Goal: Task Accomplishment & Management: Complete application form

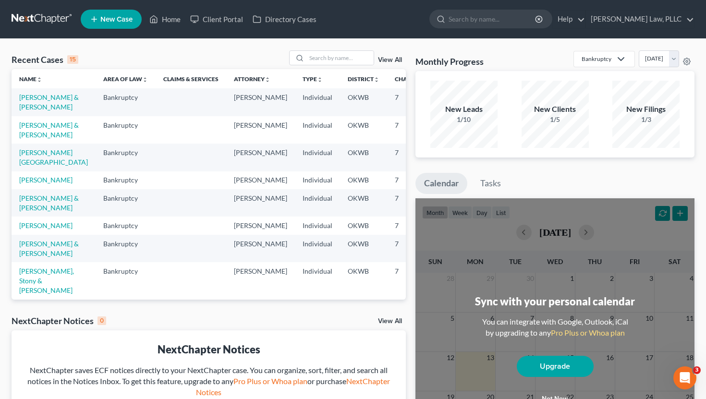
click at [122, 29] on li "New Case" at bounding box center [113, 19] width 64 height 22
click at [117, 23] on span "New Case" at bounding box center [116, 19] width 32 height 7
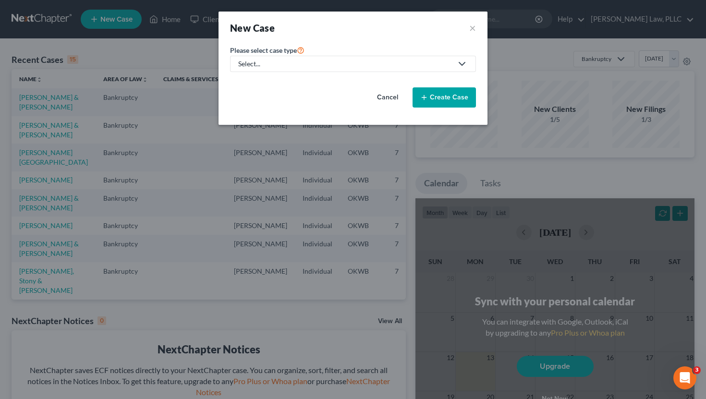
click at [427, 61] on div "Select..." at bounding box center [345, 64] width 214 height 10
click at [271, 83] on div "Bankruptcy" at bounding box center [256, 83] width 35 height 10
select select "65"
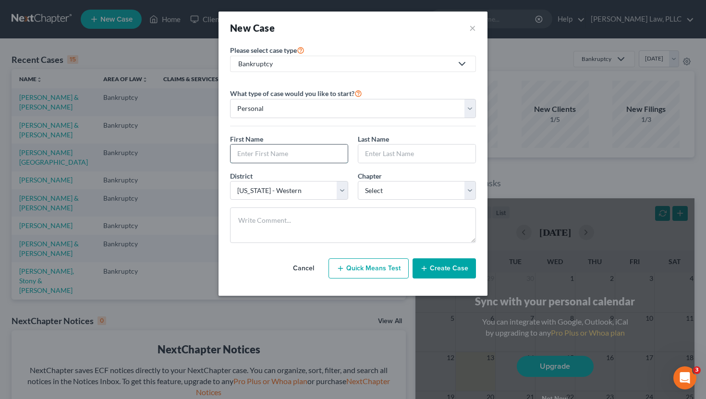
click at [265, 151] on input "text" at bounding box center [289, 154] width 117 height 18
type input "[PERSON_NAME]"
click at [248, 156] on input "[PERSON_NAME]" at bounding box center [289, 154] width 117 height 18
click at [423, 197] on select "Select 7 11 12 13" at bounding box center [417, 190] width 118 height 19
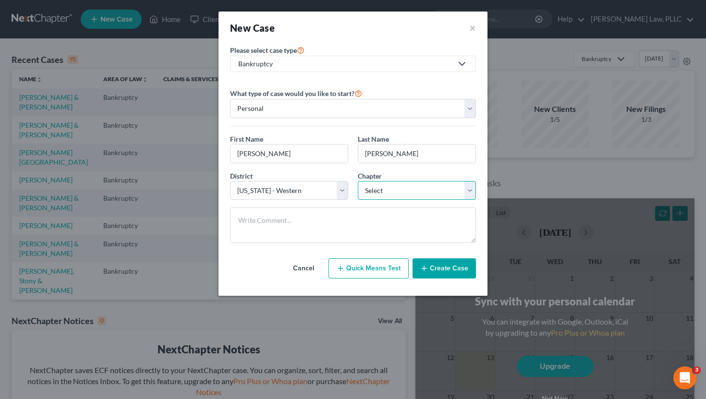
select select "0"
click at [358, 181] on select "Select 7 11 12 13" at bounding box center [417, 190] width 118 height 19
click at [437, 271] on button "Create Case" at bounding box center [444, 269] width 63 height 20
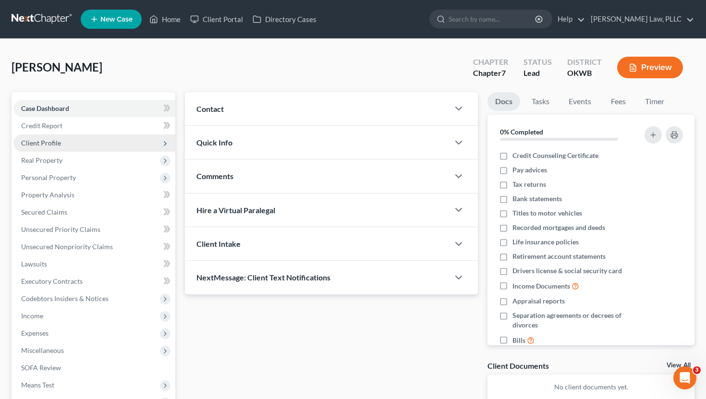
click at [87, 143] on span "Client Profile" at bounding box center [94, 143] width 162 height 17
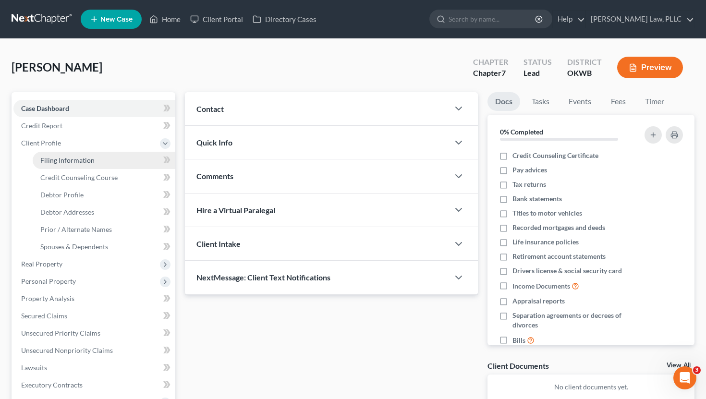
click at [86, 156] on span "Filing Information" at bounding box center [67, 160] width 54 height 8
select select "1"
select select "0"
select select "65"
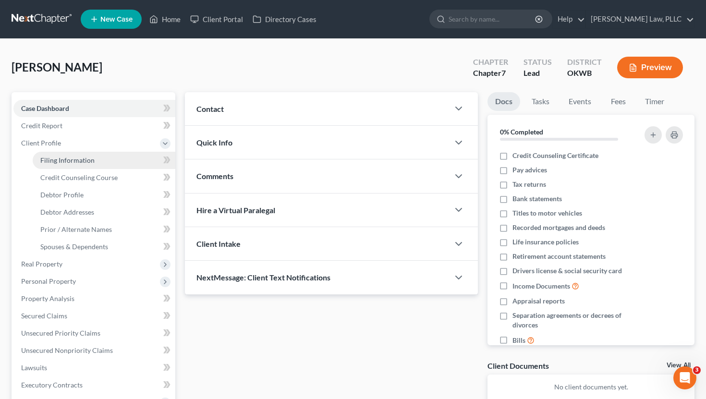
select select "0"
select select "37"
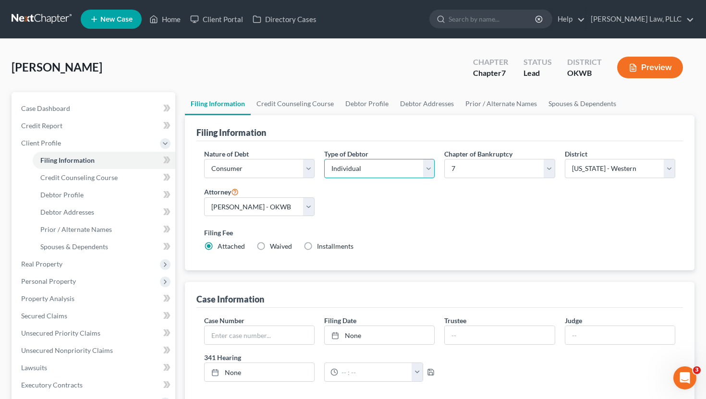
click at [413, 176] on select "Select Individual Joint" at bounding box center [379, 168] width 111 height 19
select select "1"
click at [324, 159] on select "Select Individual Joint" at bounding box center [379, 168] width 111 height 19
click at [407, 197] on div "Nature of Debt Select Business Consumer Other Nature of Business Select Clearin…" at bounding box center [440, 204] width 482 height 111
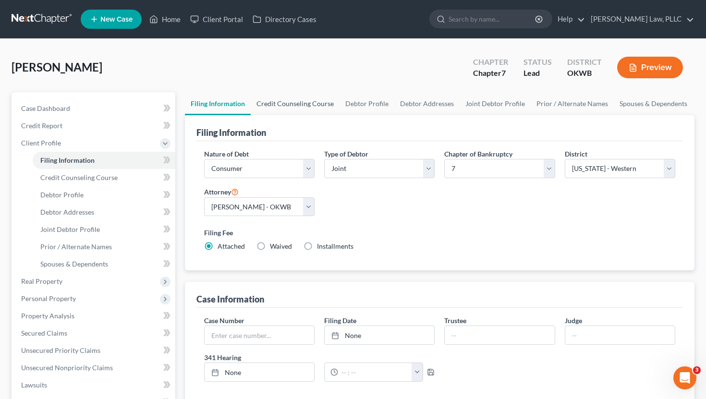
click at [306, 106] on link "Credit Counseling Course" at bounding box center [295, 103] width 89 height 23
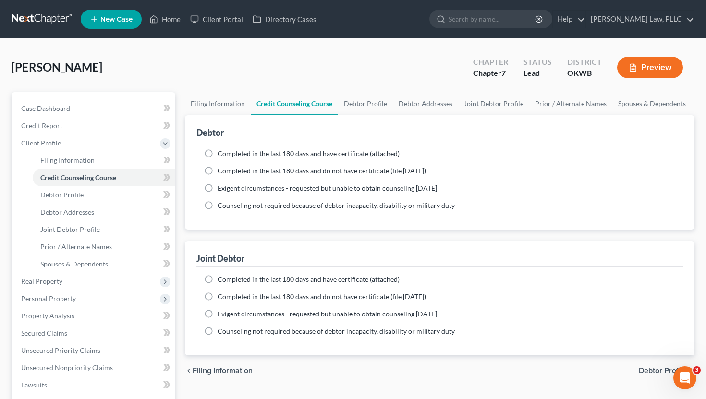
click at [218, 151] on label "Completed in the last 180 days and have certificate (attached)" at bounding box center [309, 154] width 182 height 10
click at [222, 151] on input "Completed in the last 180 days and have certificate (attached)" at bounding box center [225, 152] width 6 height 6
radio input "true"
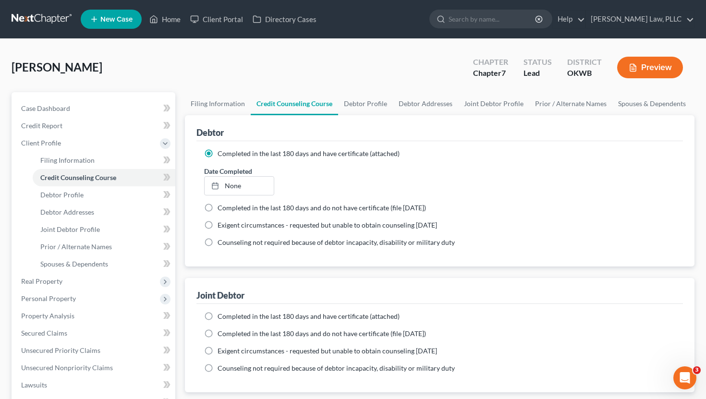
click at [218, 319] on label "Completed in the last 180 days and have certificate (attached)" at bounding box center [309, 317] width 182 height 10
click at [222, 318] on input "Completed in the last 180 days and have certificate (attached)" at bounding box center [225, 315] width 6 height 6
radio input "true"
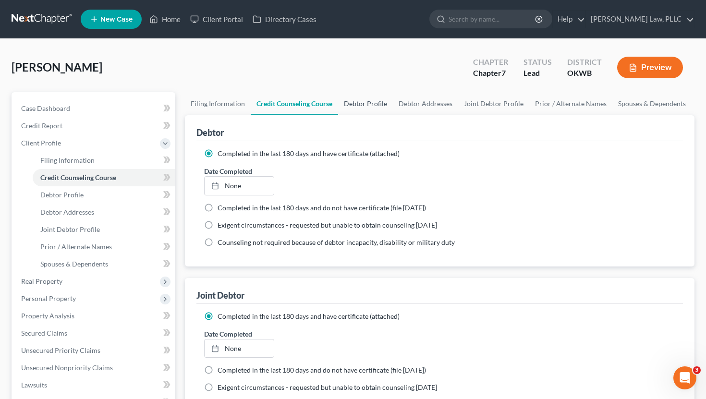
click at [363, 98] on link "Debtor Profile" at bounding box center [365, 103] width 55 height 23
select select "1"
select select "0"
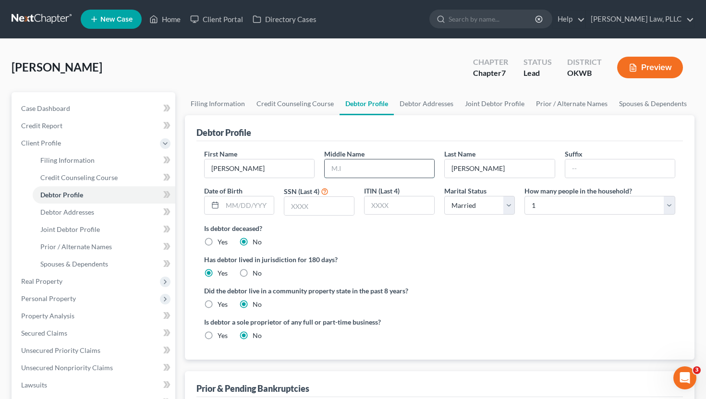
click at [383, 173] on input "text" at bounding box center [380, 169] width 110 height 18
type input "J"
click at [255, 217] on div "First Name [PERSON_NAME] Middle Name J Last Name [PERSON_NAME] Suffix Date of B…" at bounding box center [440, 186] width 482 height 74
click at [257, 211] on input "text" at bounding box center [249, 206] width 52 height 18
type input "[DATE]"
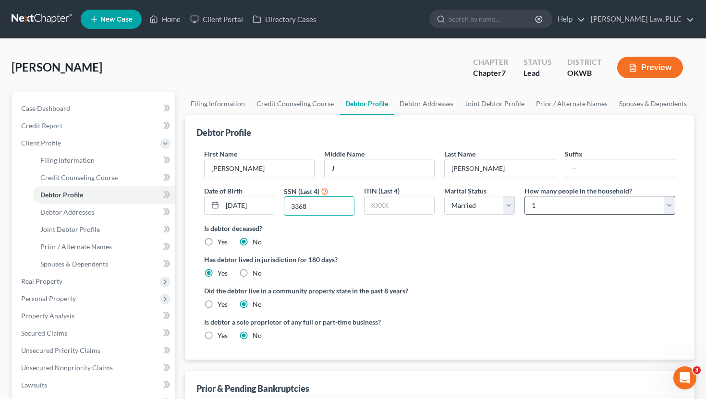
type input "3368"
click at [531, 198] on select "Select 1 2 3 4 5 6 7 8 9 10 11 12 13 14 15 16 17 18 19 20" at bounding box center [600, 205] width 151 height 19
select select "1"
click at [525, 196] on select "Select 1 2 3 4 5 6 7 8 9 10 11 12 13 14 15 16 17 18 19 20" at bounding box center [600, 205] width 151 height 19
click at [470, 272] on div "Has debtor lived in jurisdiction for 180 days? Yes No Debtor must reside in jur…" at bounding box center [440, 267] width 472 height 24
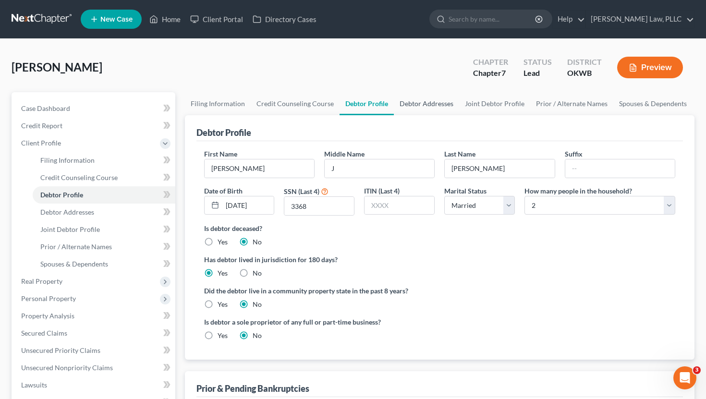
click at [429, 106] on link "Debtor Addresses" at bounding box center [426, 103] width 65 height 23
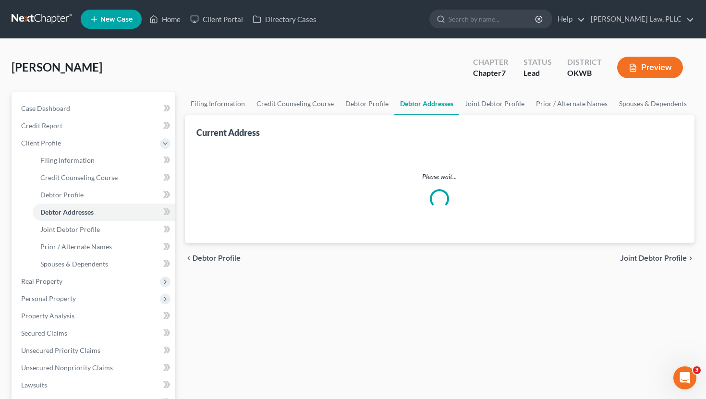
select select "0"
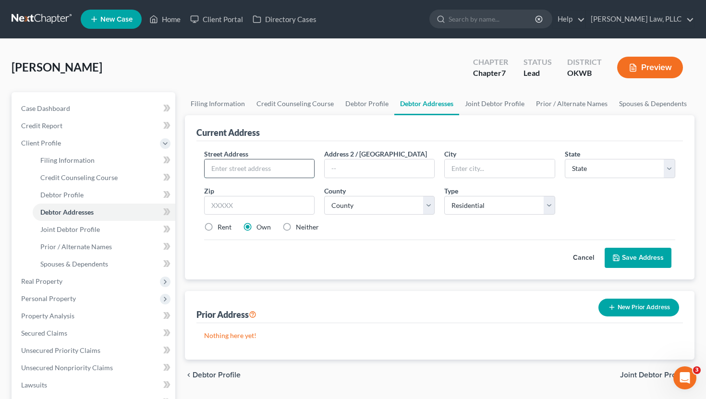
click at [276, 167] on input "text" at bounding box center [260, 169] width 110 height 18
type input "[STREET_ADDRESS]"
type input "[PERSON_NAME]"
select select "37"
type input "73703"
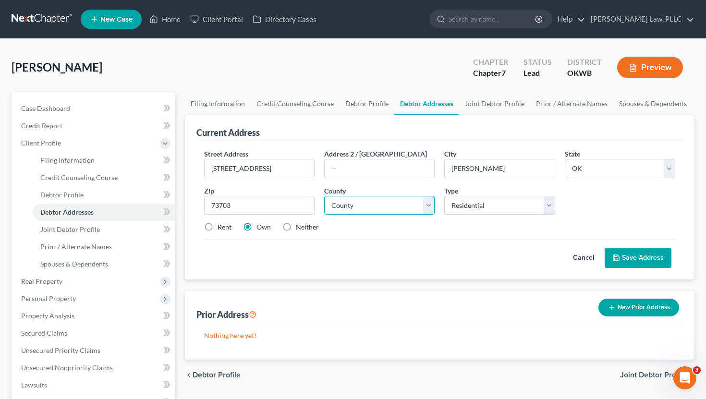
click at [378, 204] on select "County [GEOGRAPHIC_DATA] [GEOGRAPHIC_DATA] [GEOGRAPHIC_DATA] [GEOGRAPHIC_DATA] …" at bounding box center [379, 205] width 111 height 19
select select "23"
click at [324, 196] on select "County [GEOGRAPHIC_DATA] [GEOGRAPHIC_DATA] [GEOGRAPHIC_DATA] [GEOGRAPHIC_DATA] …" at bounding box center [379, 205] width 111 height 19
click at [630, 254] on button "Save Address" at bounding box center [638, 258] width 67 height 20
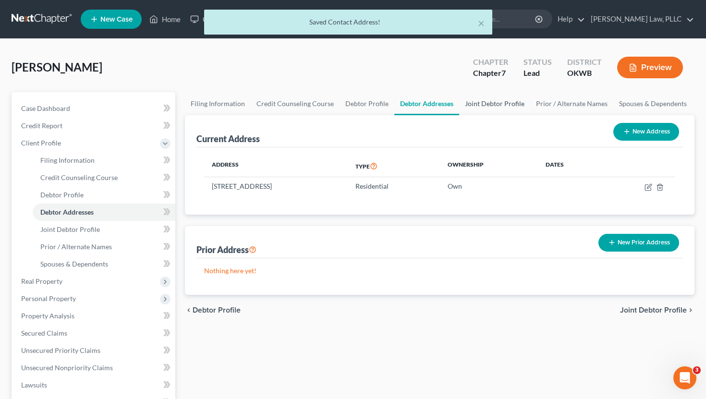
click at [498, 107] on link "Joint Debtor Profile" at bounding box center [494, 103] width 71 height 23
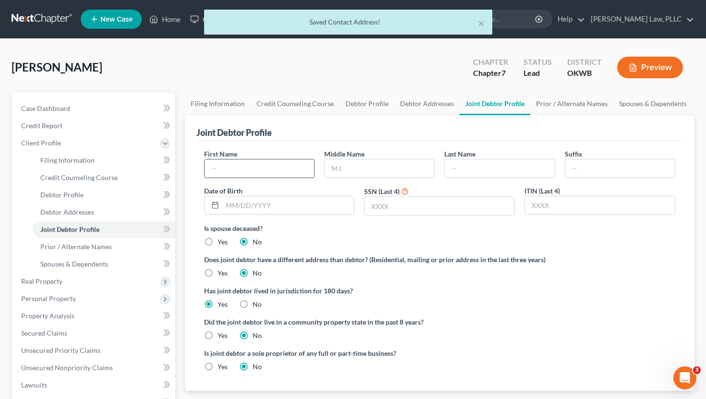
click at [291, 165] on input "text" at bounding box center [260, 169] width 110 height 18
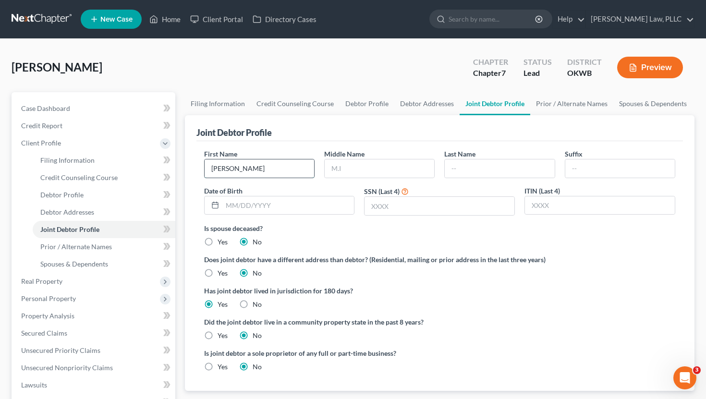
type input "[PERSON_NAME]"
click at [348, 206] on input "text" at bounding box center [289, 206] width 132 height 18
type input "0"
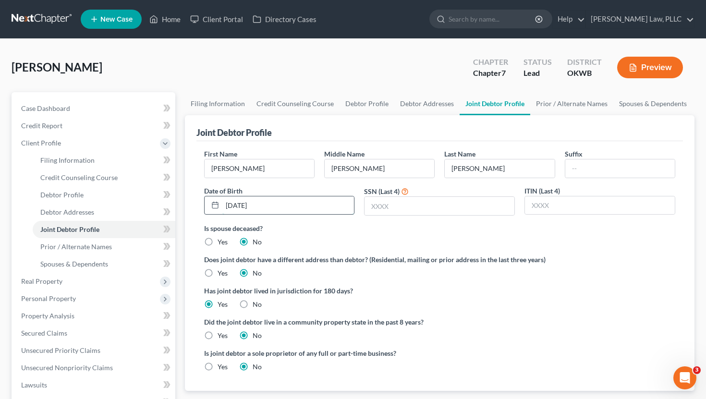
type input "[DATE]"
type input "3458"
click at [564, 101] on link "Prior / Alternate Names" at bounding box center [572, 103] width 83 height 23
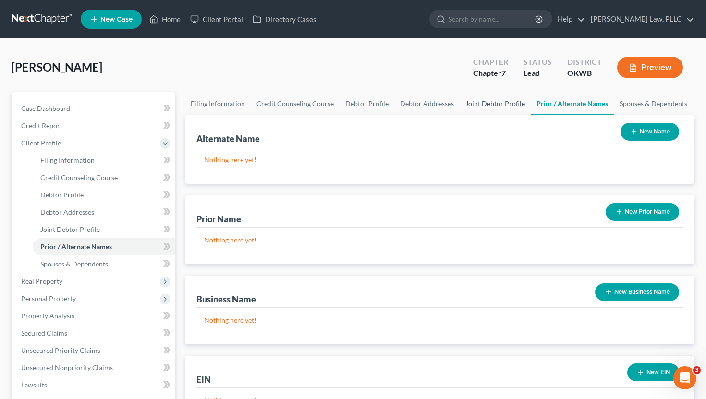
click at [495, 104] on link "Joint Debtor Profile" at bounding box center [495, 103] width 71 height 23
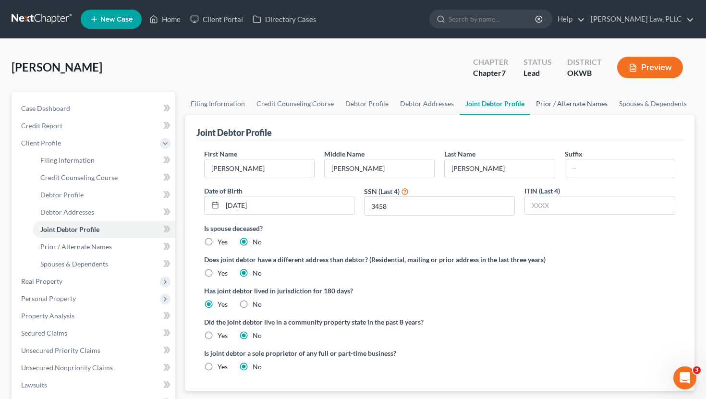
click at [566, 103] on link "Prior / Alternate Names" at bounding box center [572, 103] width 83 height 23
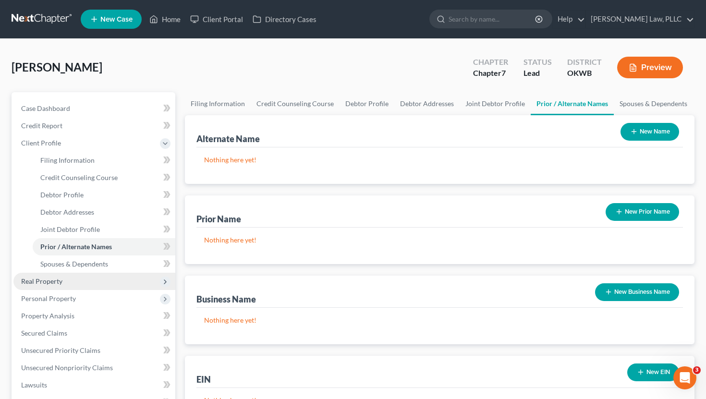
click at [82, 280] on span "Real Property" at bounding box center [94, 281] width 162 height 17
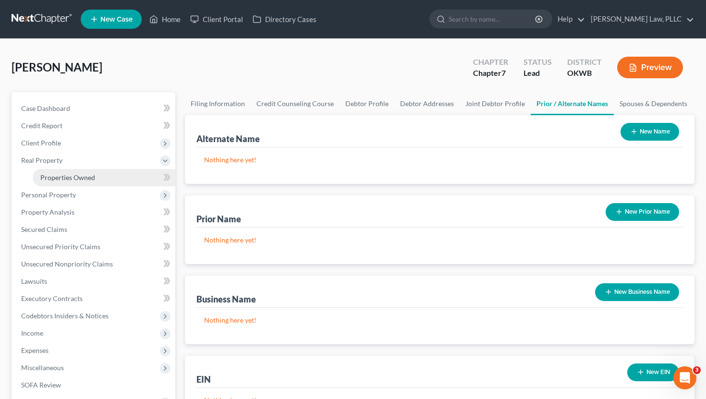
click at [79, 176] on span "Properties Owned" at bounding box center [67, 177] width 55 height 8
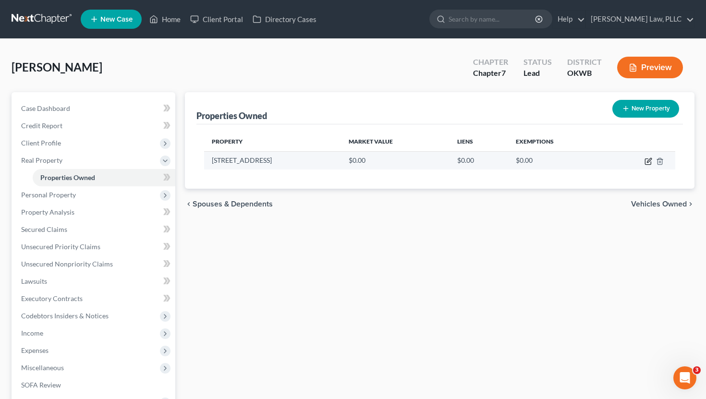
click at [645, 161] on icon "button" at bounding box center [648, 162] width 6 height 6
select select "37"
select select "23"
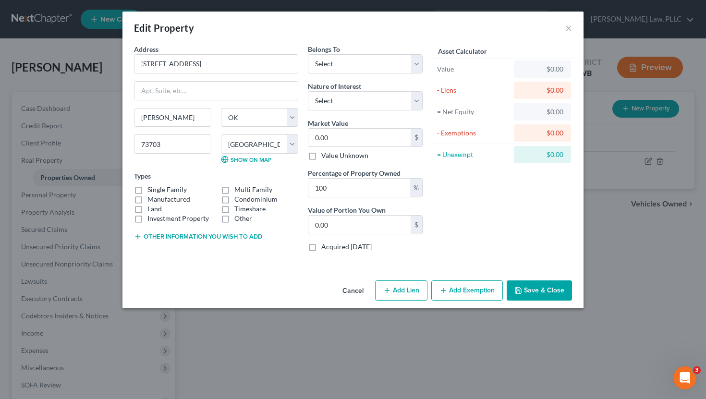
click at [148, 191] on label "Single Family" at bounding box center [167, 190] width 39 height 10
click at [151, 191] on input "Single Family" at bounding box center [154, 188] width 6 height 6
checkbox input "true"
click at [348, 97] on select "Select Fee Simple Joint Tenant Life Estate Equitable Interest Future Interest T…" at bounding box center [365, 100] width 115 height 19
click at [308, 91] on select "Select Fee Simple Joint Tenant Life Estate Equitable Interest Future Interest T…" at bounding box center [365, 100] width 115 height 19
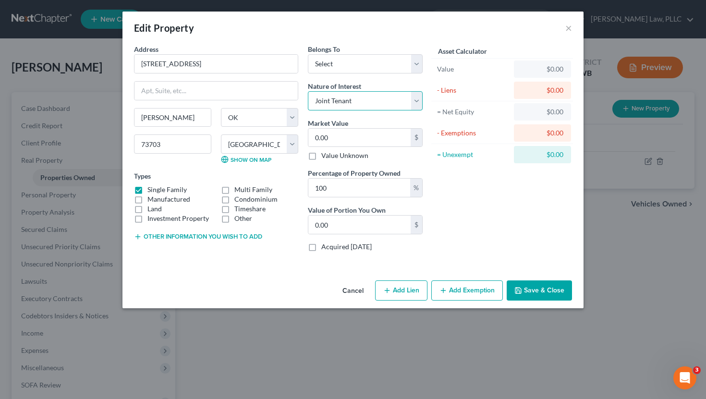
click at [341, 104] on select "Select Fee Simple Joint Tenant Life Estate Equitable Interest Future Interest T…" at bounding box center [365, 100] width 115 height 19
click at [308, 91] on select "Select Fee Simple Joint Tenant Life Estate Equitable Interest Future Interest T…" at bounding box center [365, 100] width 115 height 19
click at [345, 98] on select "Select Fee Simple Joint Tenant Life Estate Equitable Interest Future Interest T…" at bounding box center [365, 100] width 115 height 19
select select "0"
click at [308, 91] on select "Select Fee Simple Joint Tenant Life Estate Equitable Interest Future Interest T…" at bounding box center [365, 100] width 115 height 19
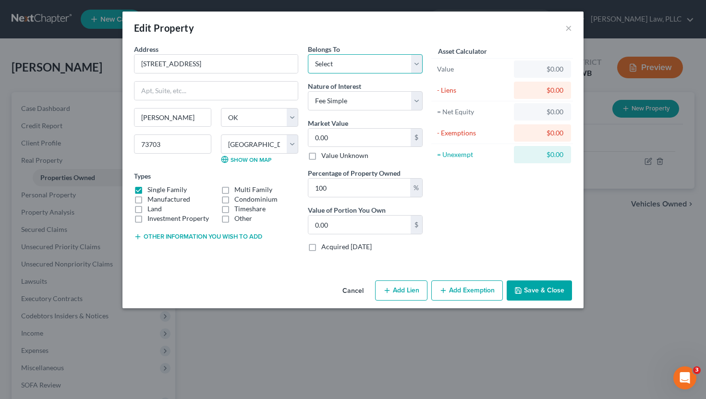
click at [342, 64] on select "Select Debtor 1 Only Debtor 2 Only Debtor 1 And Debtor 2 Only At Least One Of T…" at bounding box center [365, 63] width 115 height 19
select select "2"
click at [308, 54] on select "Select Debtor 1 Only Debtor 2 Only Debtor 1 And Debtor 2 Only At Least One Of T…" at bounding box center [365, 63] width 115 height 19
click at [348, 222] on input "0.00" at bounding box center [360, 225] width 102 height 18
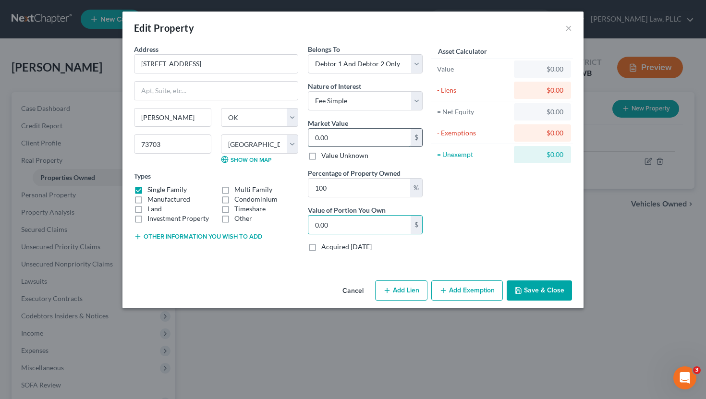
click at [343, 140] on input "0.00" at bounding box center [360, 138] width 102 height 18
type input "1"
type input "1.00"
type input "11"
type input "11.00"
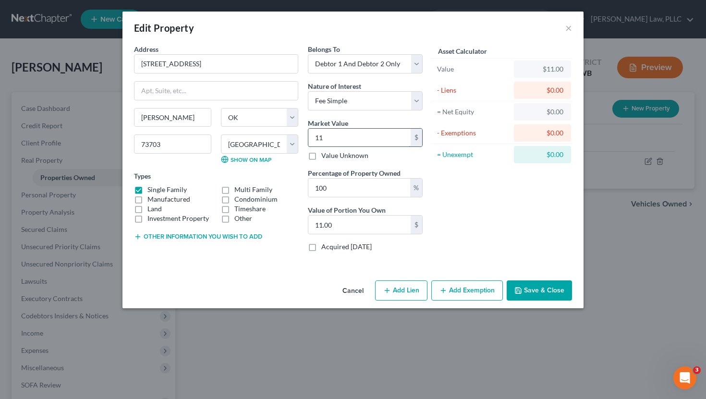
type input "117"
type input "117.00"
type input "1170"
type input "1,170.00"
type input "1,1700"
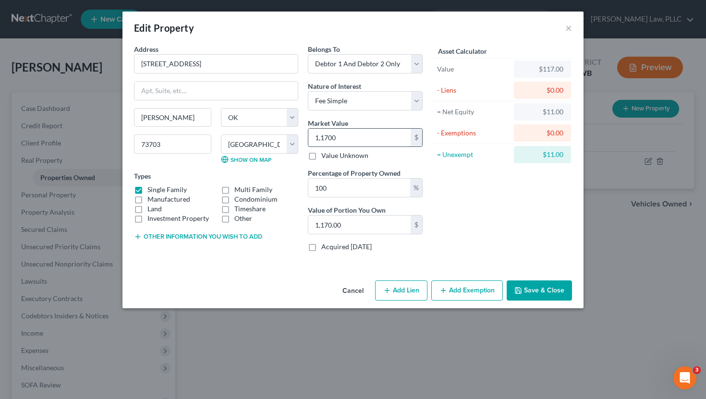
type input "11,700.00"
type input "11,7000"
type input "117,000.00"
type input "117,000"
click at [443, 281] on button "Add Exemption" at bounding box center [468, 291] width 72 height 20
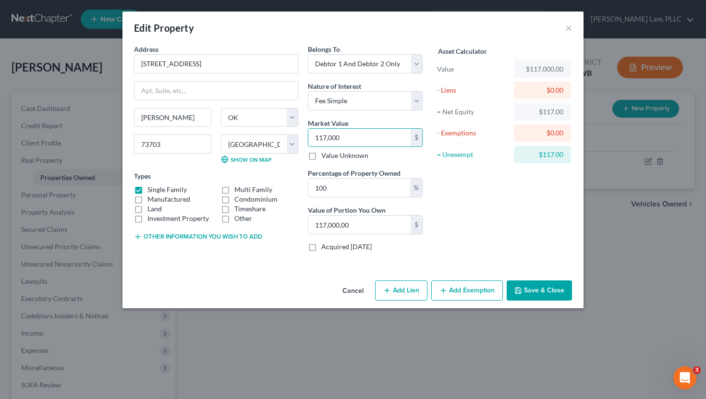
select select "2"
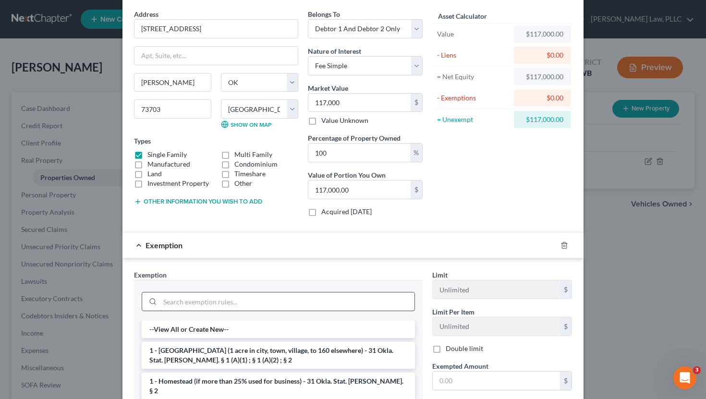
scroll to position [104, 0]
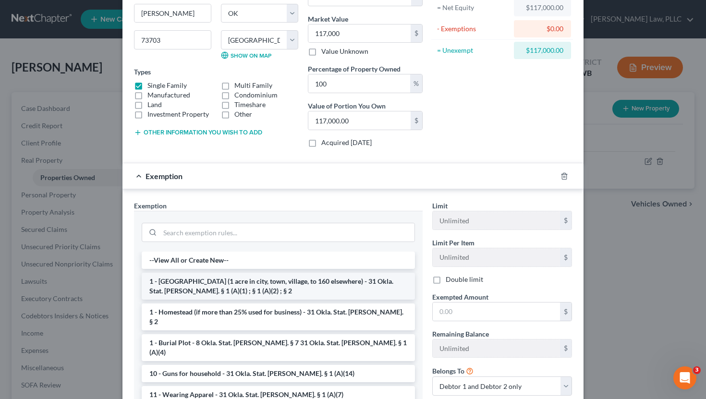
click at [288, 289] on li "1 - [GEOGRAPHIC_DATA] (1 acre in city, town, village, to 160 elsewhere) - 31 Ok…" at bounding box center [278, 286] width 273 height 27
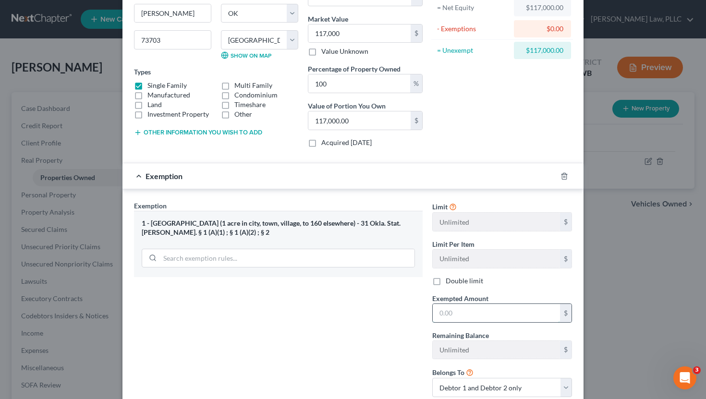
click at [469, 314] on input "text" at bounding box center [496, 313] width 127 height 18
click at [446, 282] on label "Double limit" at bounding box center [464, 281] width 37 height 10
click at [450, 282] on input "Double limit" at bounding box center [453, 279] width 6 height 6
click at [446, 281] on label "Double limit" at bounding box center [464, 281] width 37 height 10
click at [450, 281] on input "Double limit" at bounding box center [453, 279] width 6 height 6
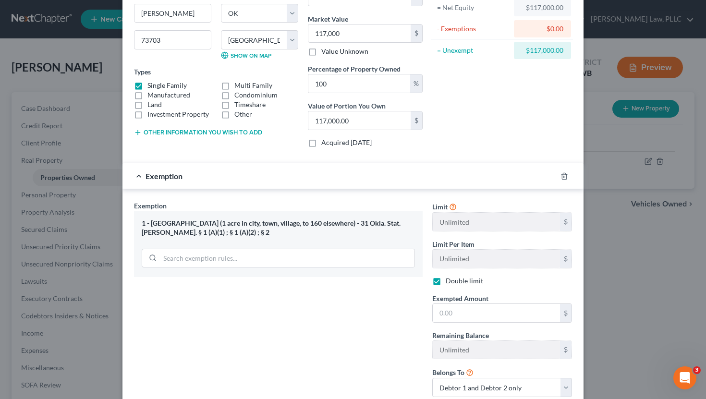
checkbox input "false"
click at [440, 308] on input "text" at bounding box center [496, 313] width 127 height 18
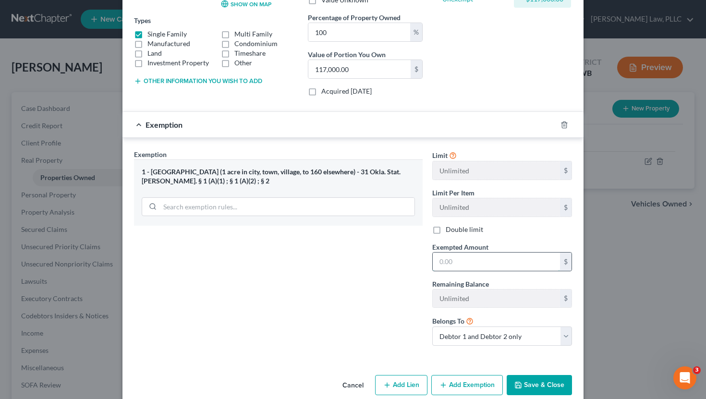
scroll to position [171, 0]
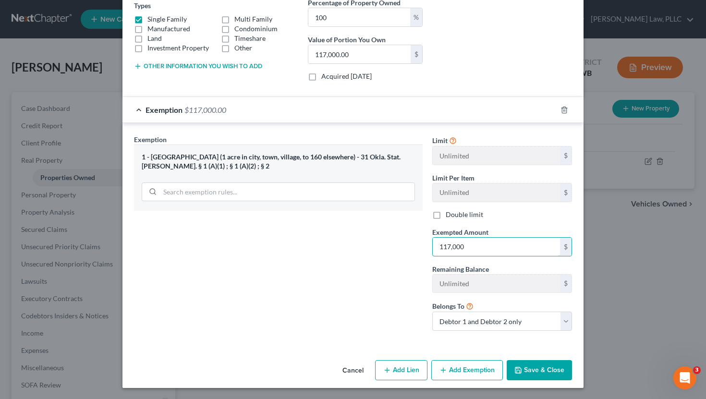
type input "117,000"
click at [549, 367] on button "Save & Close" at bounding box center [539, 370] width 65 height 20
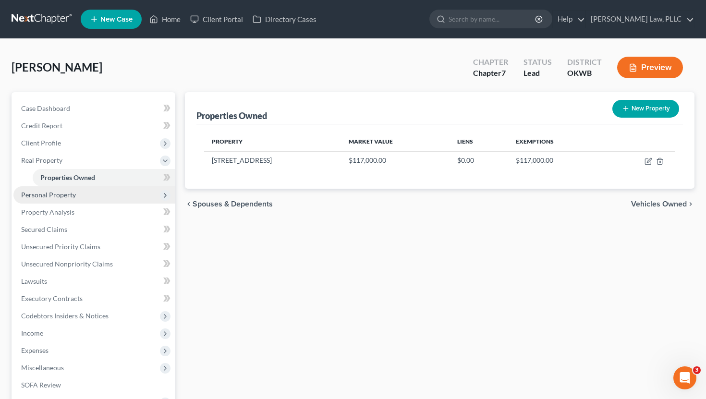
click at [108, 198] on span "Personal Property" at bounding box center [94, 194] width 162 height 17
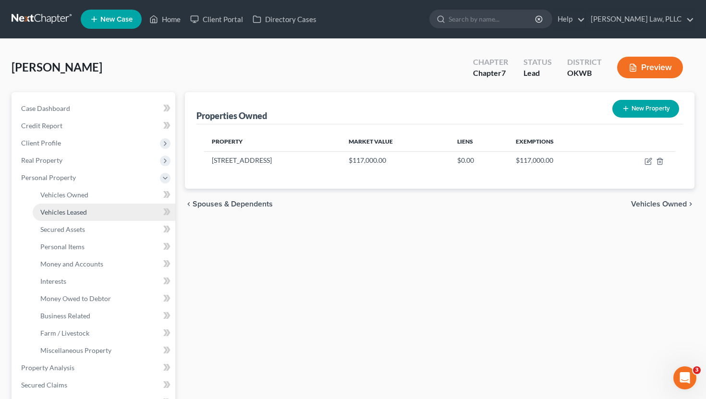
click at [104, 212] on link "Vehicles Leased" at bounding box center [104, 212] width 143 height 17
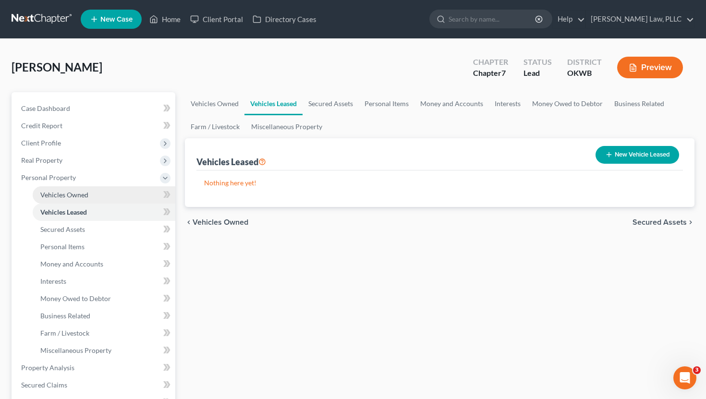
click at [109, 198] on link "Vehicles Owned" at bounding box center [104, 194] width 143 height 17
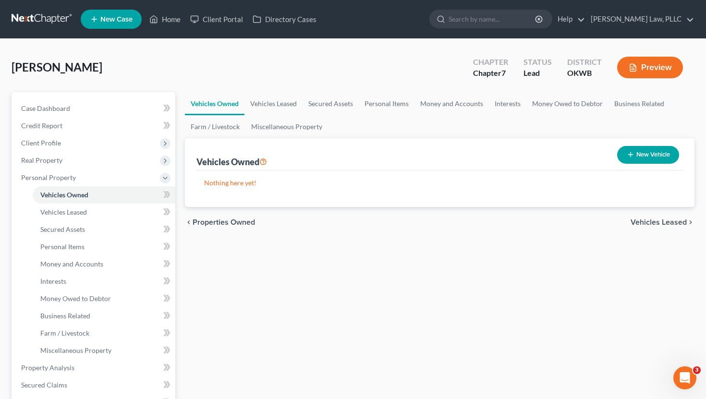
click at [632, 156] on icon "button" at bounding box center [631, 155] width 8 height 8
select select "0"
select select "2"
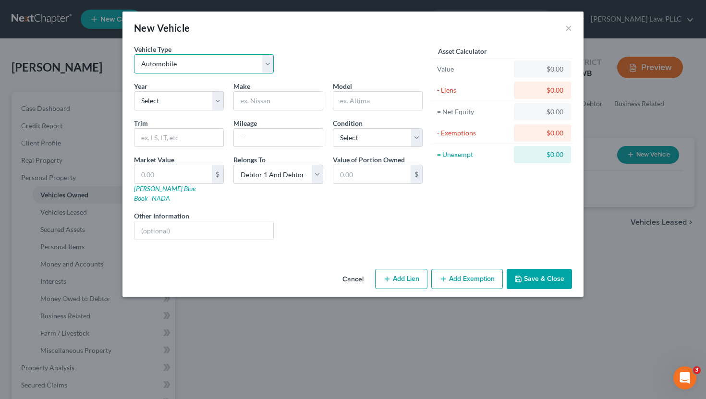
click at [174, 66] on select "Select Automobile Truck Trailer Watercraft Aircraft Motor Home Atv Other Vehicle" at bounding box center [204, 63] width 140 height 19
click at [134, 54] on select "Select Automobile Truck Trailer Watercraft Aircraft Motor Home Atv Other Vehicle" at bounding box center [204, 63] width 140 height 19
click at [154, 103] on select "Select 2026 2025 2024 2023 2022 2021 2020 2019 2018 2017 2016 2015 2014 2013 20…" at bounding box center [179, 100] width 90 height 19
select select "21"
click at [134, 91] on select "Select 2026 2025 2024 2023 2022 2021 2020 2019 2018 2017 2016 2015 2014 2013 20…" at bounding box center [179, 100] width 90 height 19
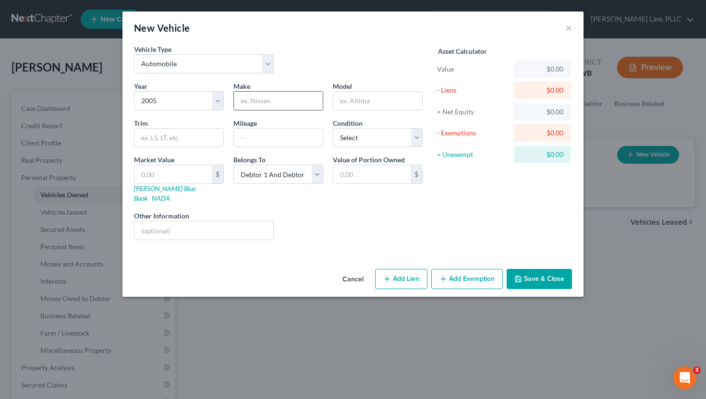
click at [252, 98] on input "text" at bounding box center [278, 101] width 89 height 18
type input "Ford"
type input "5SE"
click at [391, 139] on select "Select Excellent Very Good Good Fair Poor" at bounding box center [378, 137] width 90 height 19
select select "2"
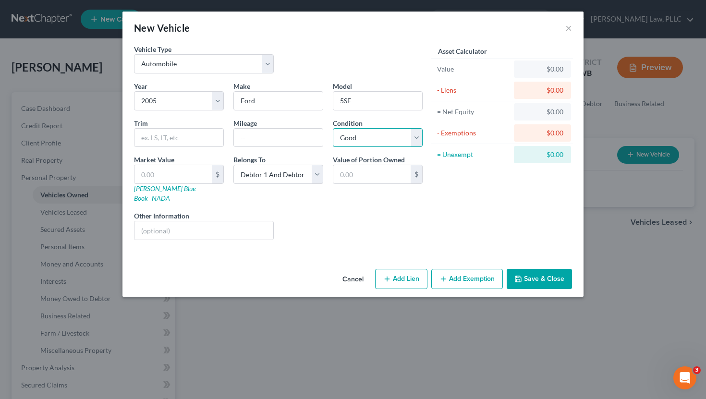
click at [333, 128] on select "Select Excellent Very Good Good Fair Poor" at bounding box center [378, 137] width 90 height 19
click at [192, 173] on input "text" at bounding box center [173, 174] width 77 height 18
type input "3"
type input "3.00"
type input "35"
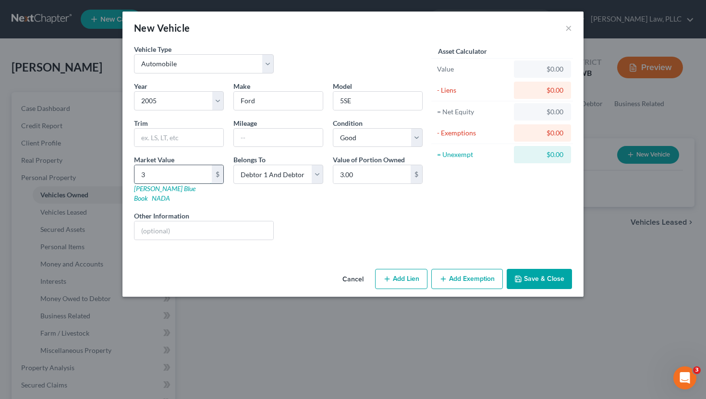
type input "35.00"
type input "350"
type input "350.00"
type input "3500"
type input "3,500.00"
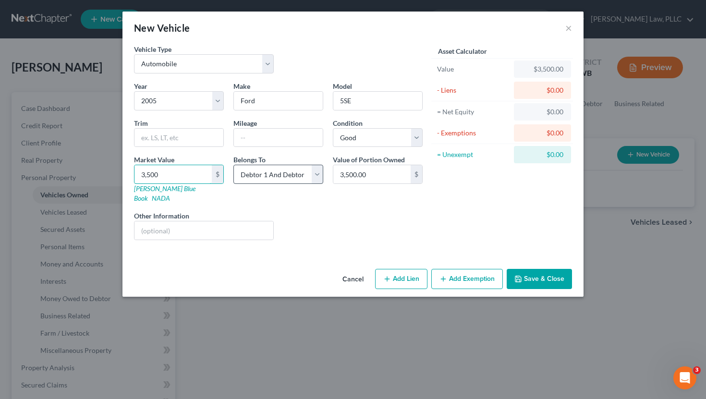
type input "3,500"
click at [308, 181] on select "Select Debtor 1 Only Debtor 2 Only Debtor 1 And Debtor 2 Only At Least One Of T…" at bounding box center [279, 174] width 90 height 19
click at [234, 165] on select "Select Debtor 1 Only Debtor 2 Only Debtor 1 And Debtor 2 Only At Least One Of T…" at bounding box center [279, 174] width 90 height 19
click at [444, 269] on button "Add Exemption" at bounding box center [468, 279] width 72 height 20
select select "2"
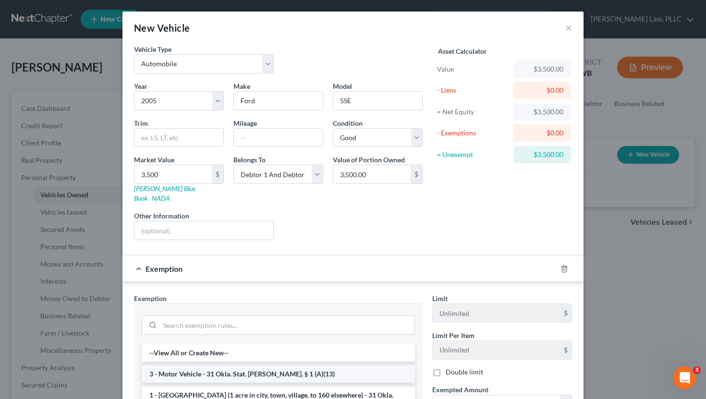
click at [223, 366] on li "3 - Motor Vehicle - 31 Okla. Stat. [PERSON_NAME]. § 1 (A)(13)" at bounding box center [278, 374] width 273 height 17
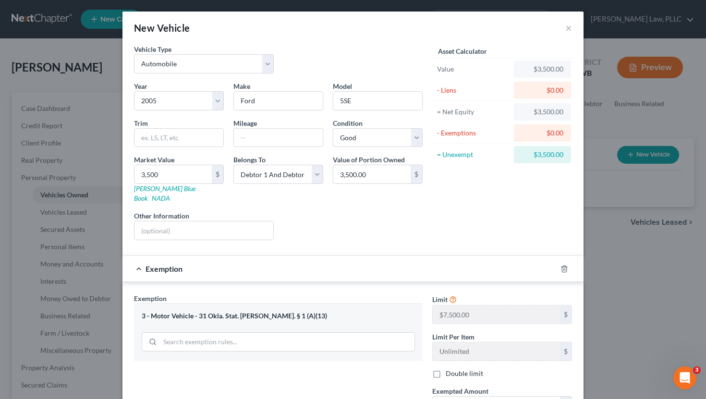
scroll to position [119, 0]
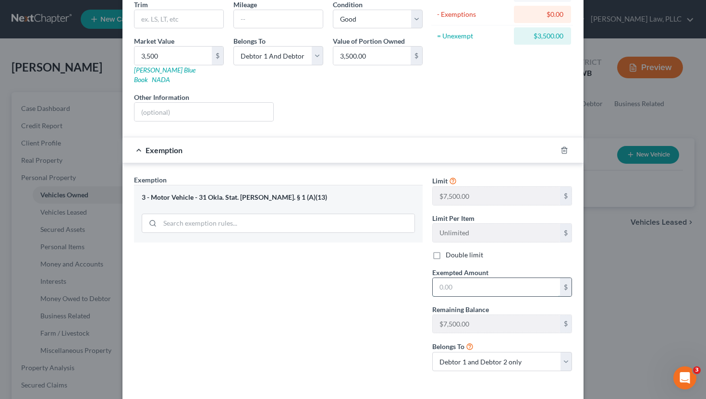
click at [483, 284] on input "text" at bounding box center [496, 287] width 127 height 18
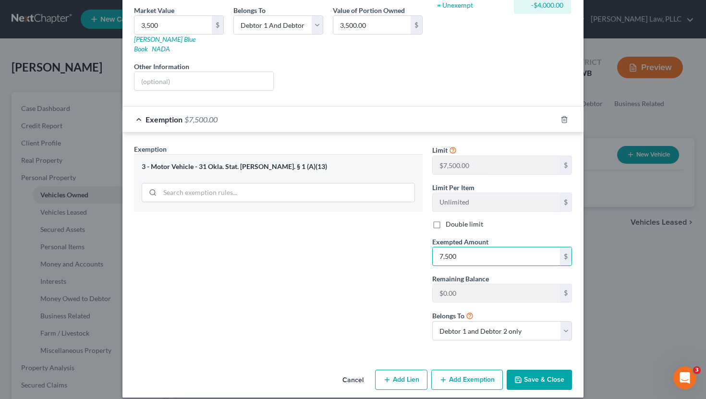
type input "7,500"
click at [533, 375] on button "Save & Close" at bounding box center [539, 380] width 65 height 20
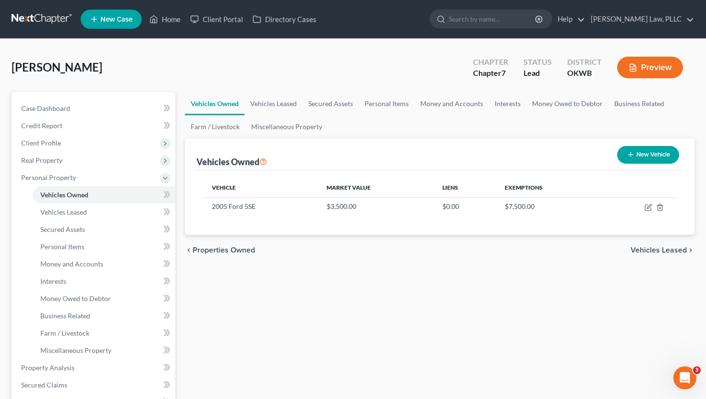
click at [627, 156] on icon "button" at bounding box center [631, 155] width 8 height 8
select select "0"
select select "2"
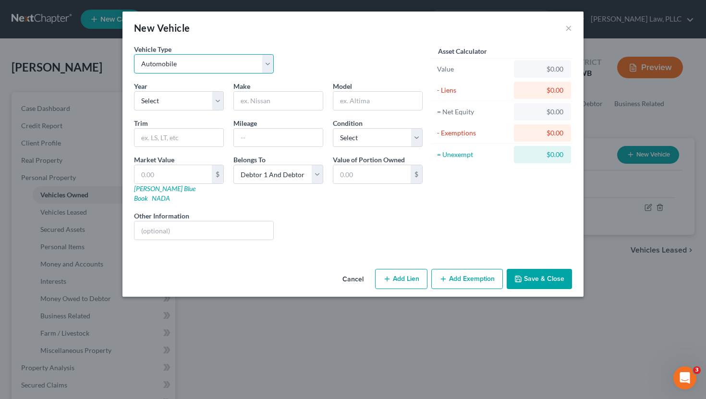
click at [216, 68] on select "Select Automobile Truck Trailer Watercraft Aircraft Motor Home Atv Other Vehicle" at bounding box center [204, 63] width 140 height 19
click at [134, 54] on select "Select Automobile Truck Trailer Watercraft Aircraft Motor Home Atv Other Vehicle" at bounding box center [204, 63] width 140 height 19
click at [184, 100] on select "Select 2026 2025 2024 2023 2022 2021 2020 2019 2018 2017 2016 2015 2014 2013 20…" at bounding box center [179, 100] width 90 height 19
select select "13"
click at [134, 91] on select "Select 2026 2025 2024 2023 2022 2021 2020 2019 2018 2017 2016 2015 2014 2013 20…" at bounding box center [179, 100] width 90 height 19
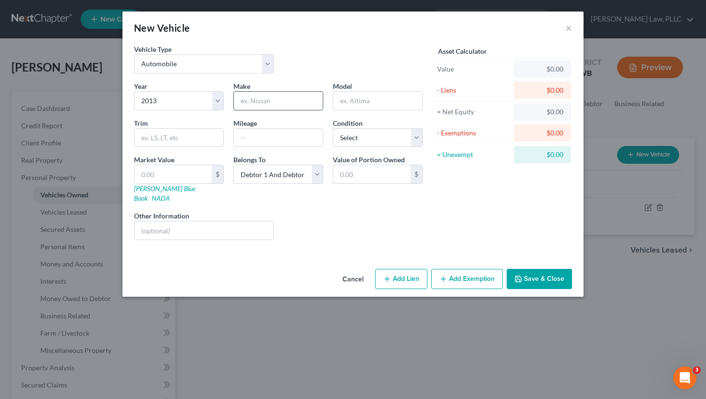
click at [295, 100] on input "text" at bounding box center [278, 101] width 89 height 18
type input "Ford"
click at [350, 105] on input "text" at bounding box center [378, 101] width 89 height 18
type input "FLI"
type input "100000"
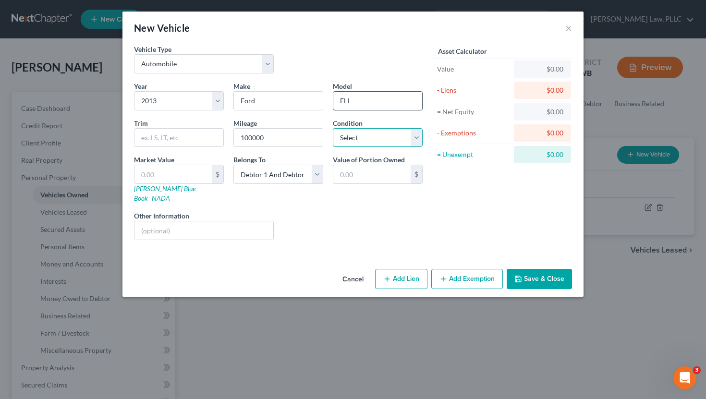
select select "2"
type input "6"
type input "6.00"
type input "65"
type input "65.00"
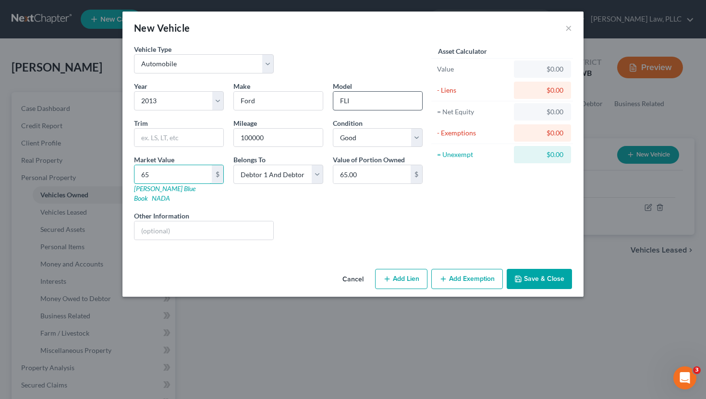
type input "650"
type input "650.00"
type input "6500"
type input "6,500.00"
type input "6,500"
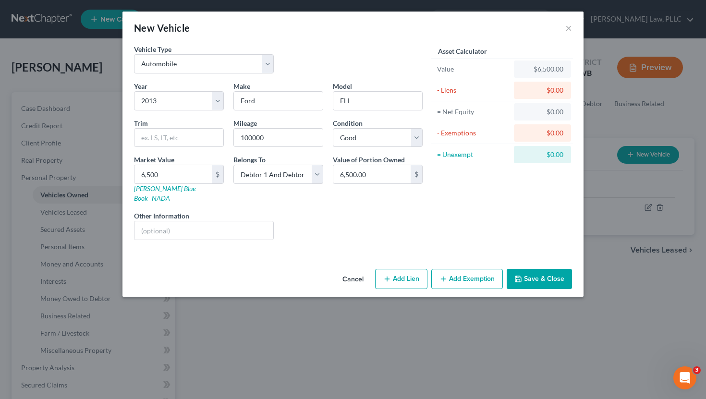
click at [446, 269] on button "Add Exemption" at bounding box center [468, 279] width 72 height 20
select select "2"
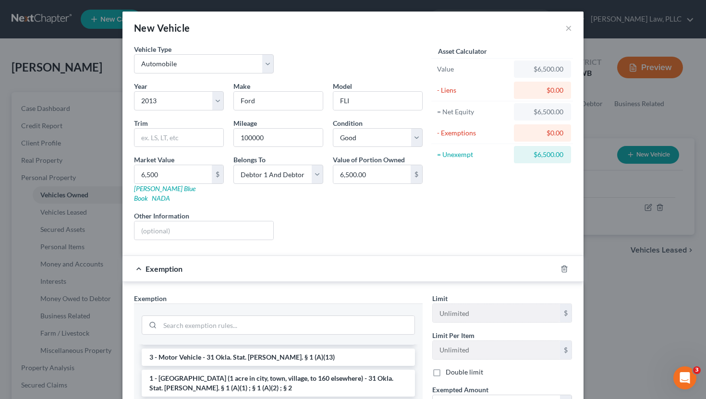
scroll to position [18, 0]
click at [381, 348] on li "3 - Motor Vehicle - 31 Okla. Stat. [PERSON_NAME]. § 1 (A)(13)" at bounding box center [278, 356] width 273 height 17
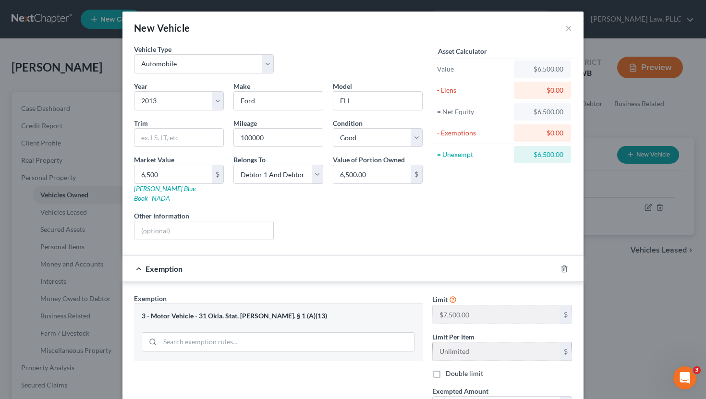
scroll to position [77, 0]
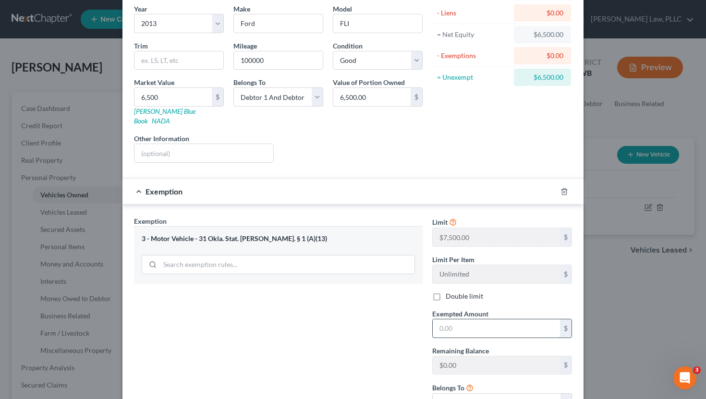
click at [506, 324] on input "text" at bounding box center [496, 329] width 127 height 18
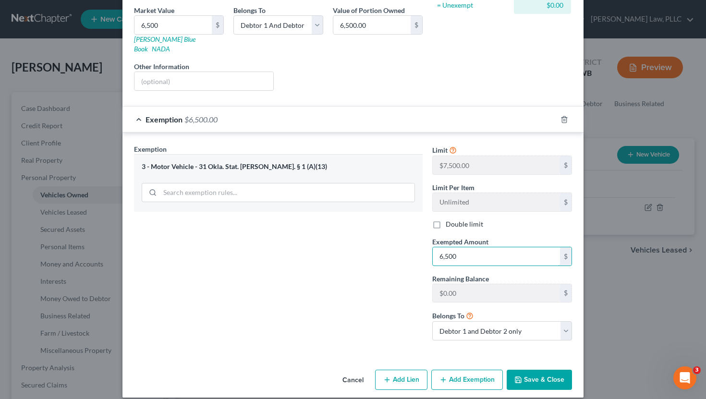
type input "6,500"
click at [552, 375] on button "Save & Close" at bounding box center [539, 380] width 65 height 20
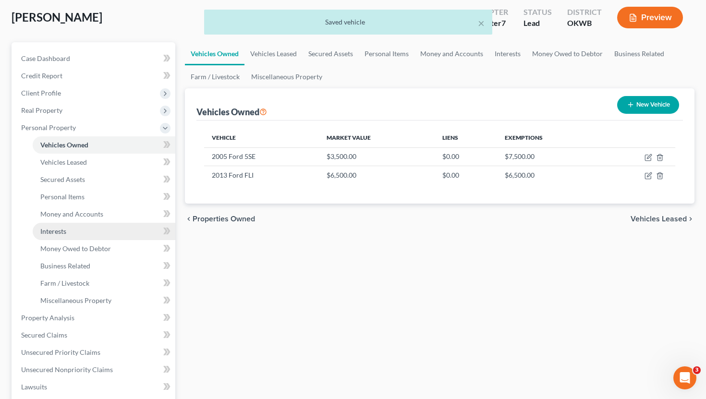
scroll to position [64, 0]
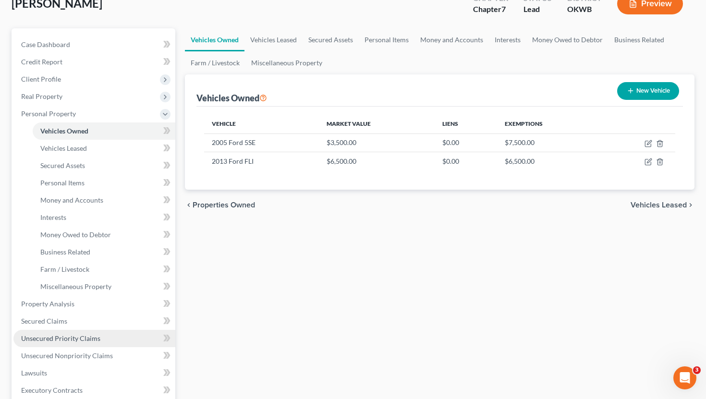
click at [82, 335] on span "Unsecured Priority Claims" at bounding box center [60, 338] width 79 height 8
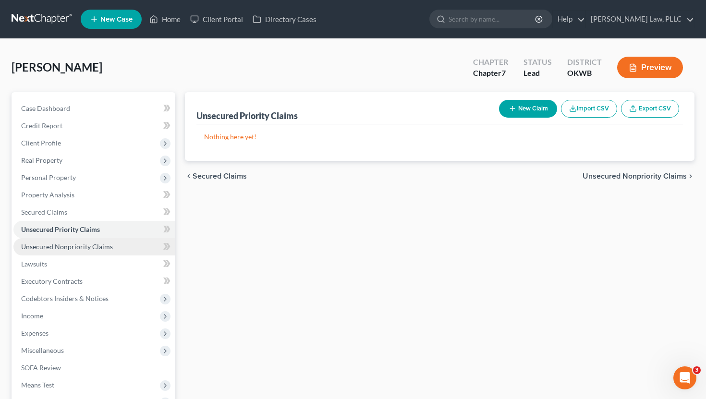
click at [96, 252] on link "Unsecured Nonpriority Claims" at bounding box center [94, 246] width 162 height 17
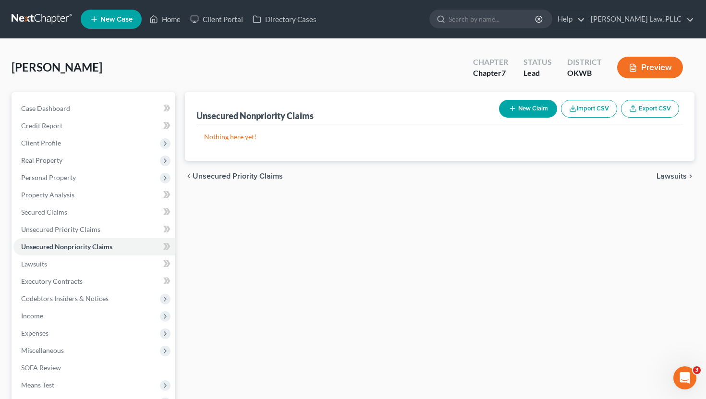
click at [522, 109] on button "New Claim" at bounding box center [528, 109] width 58 height 18
select select "2"
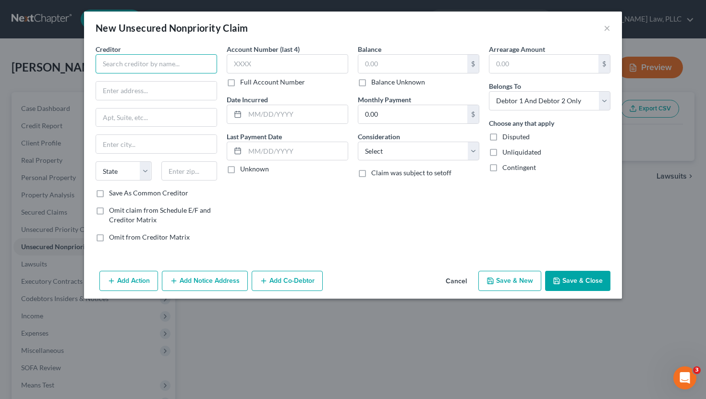
click at [161, 70] on input "text" at bounding box center [157, 63] width 122 height 19
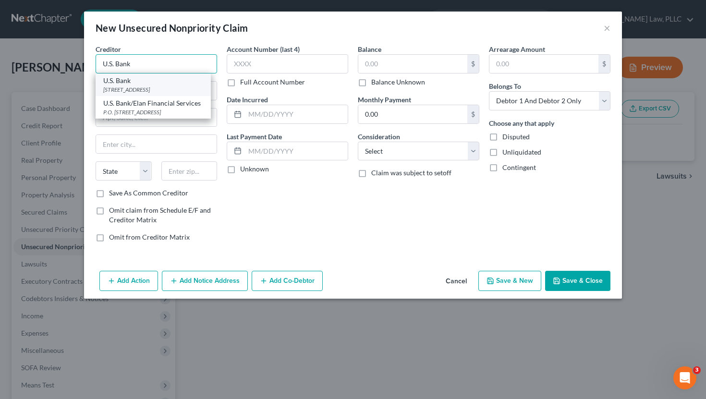
type input "U.S. Bank"
click at [128, 87] on div "[STREET_ADDRESS]" at bounding box center [153, 90] width 100 height 8
type input "PO Box 108"
type input "Saint Louis"
select select "26"
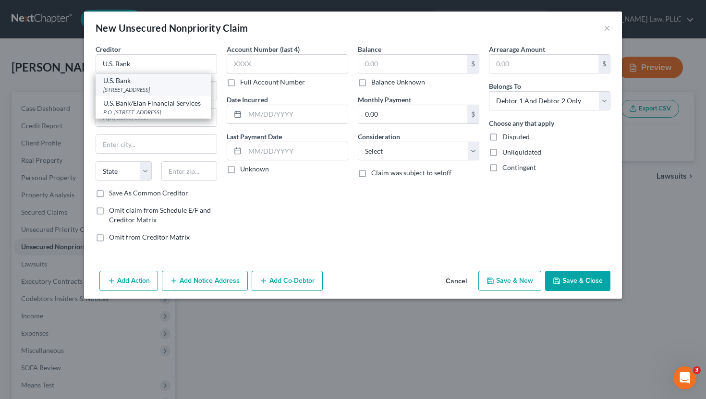
type input "63166"
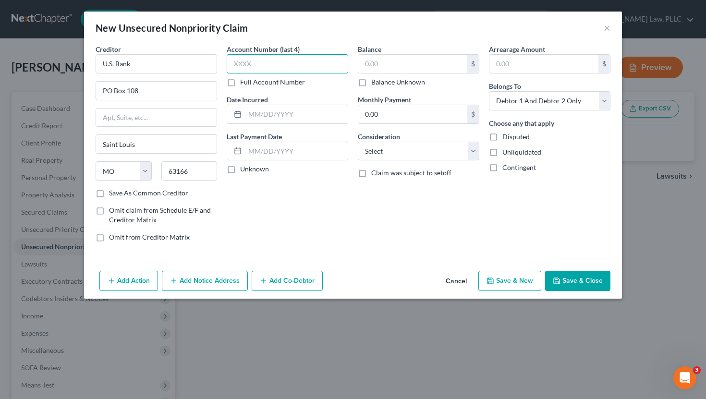
click at [279, 66] on input "text" at bounding box center [288, 63] width 122 height 19
type input "6929"
click at [373, 63] on input "text" at bounding box center [413, 64] width 109 height 18
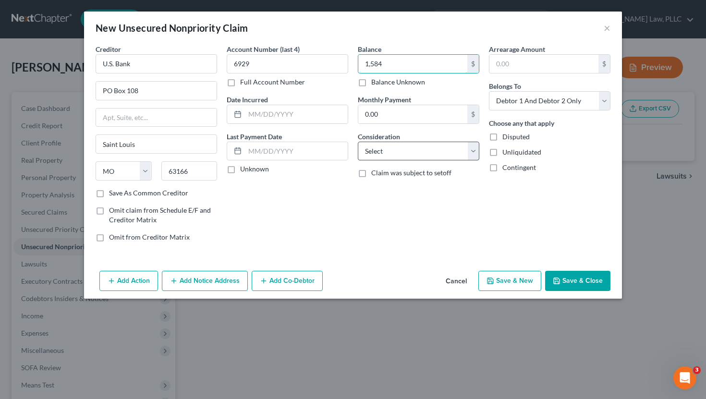
type input "1,584"
click at [387, 146] on select "Select Cable / Satellite Services Collection Agency Credit Card Debt Debt Couns…" at bounding box center [419, 151] width 122 height 19
select select "2"
click at [358, 142] on select "Select Cable / Satellite Services Collection Agency Credit Card Debt Debt Couns…" at bounding box center [419, 151] width 122 height 19
click at [325, 115] on input "text" at bounding box center [296, 114] width 103 height 18
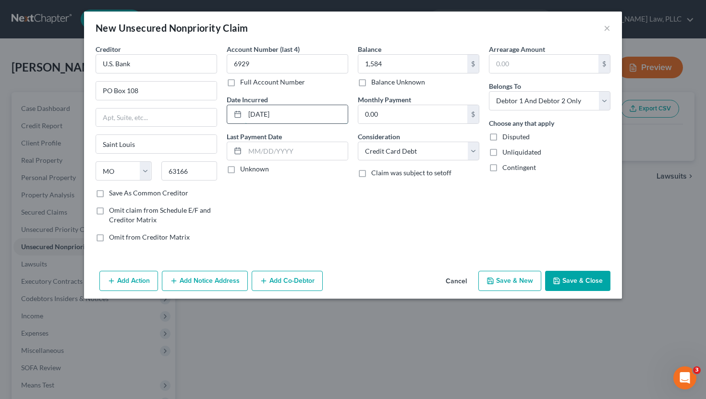
type input "[DATE]"
click at [567, 275] on button "Save & Close" at bounding box center [577, 281] width 65 height 20
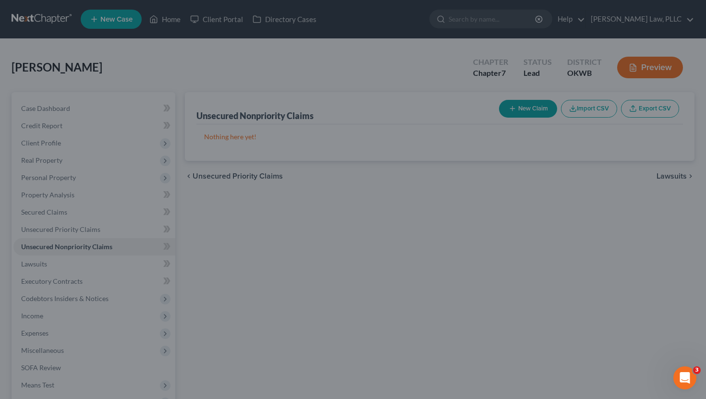
type input "1,584.00"
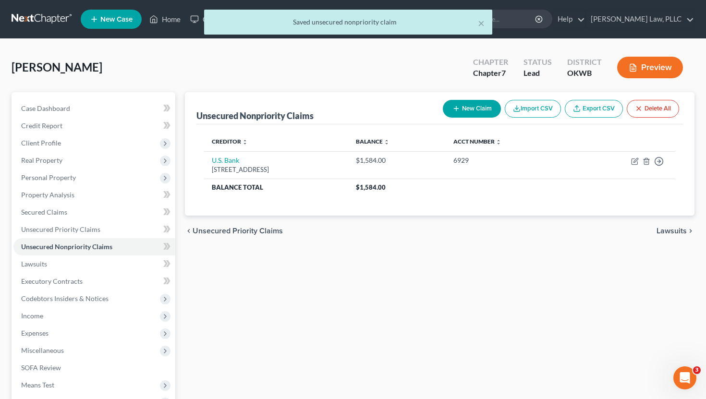
click at [479, 112] on button "New Claim" at bounding box center [472, 109] width 58 height 18
select select "2"
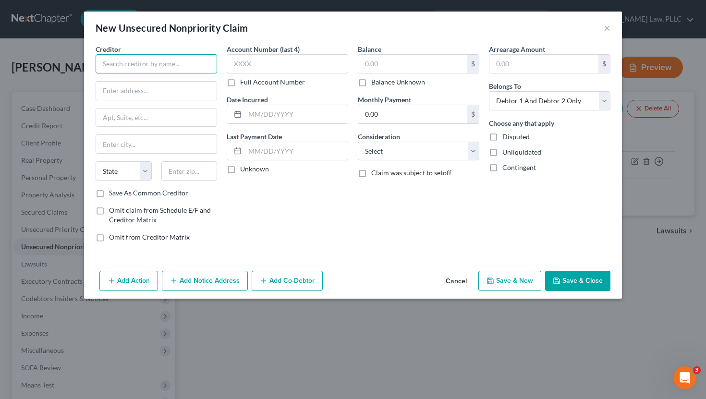
click at [198, 63] on input "text" at bounding box center [157, 63] width 122 height 19
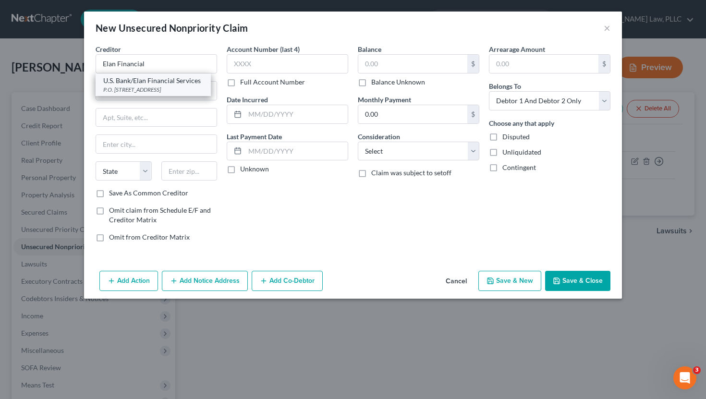
click at [184, 86] on div "P.O. [STREET_ADDRESS]" at bounding box center [153, 90] width 100 height 8
type input "U.S. Bank/Elan Financial Services"
type input "P.O. Box 108"
type input "Saint Louis"
select select "26"
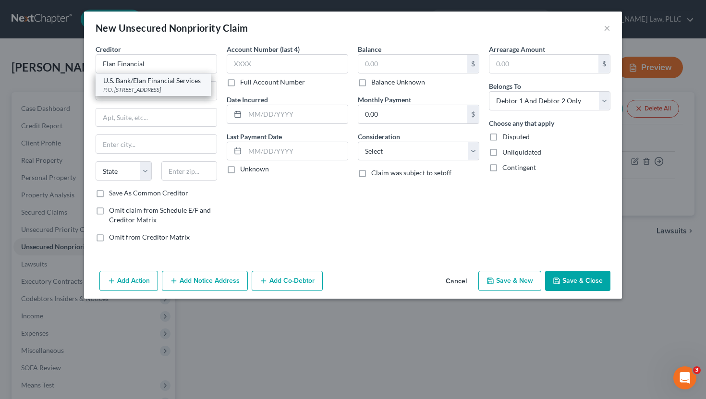
type input "63166"
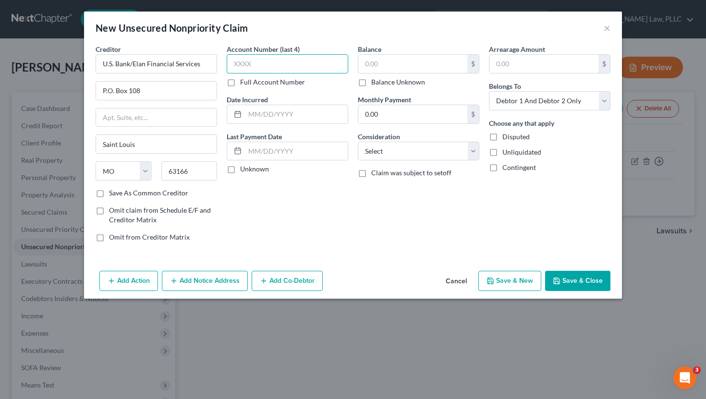
click at [247, 70] on input "text" at bounding box center [288, 63] width 122 height 19
type input "2075"
click at [389, 68] on input "text" at bounding box center [413, 64] width 109 height 18
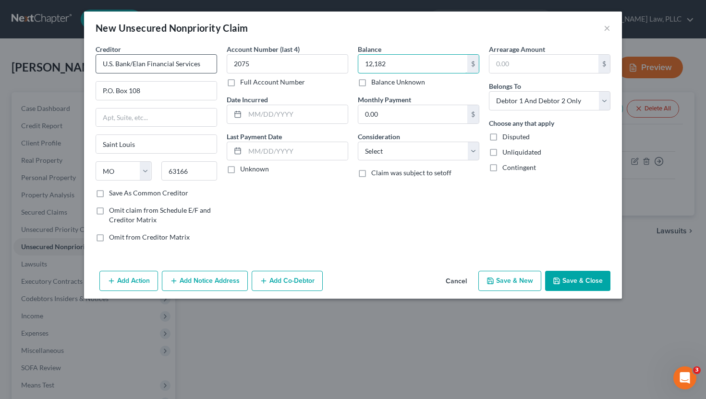
type input "12,182"
click at [132, 63] on input "U.S. Bank/Elan Financial Services" at bounding box center [157, 63] width 122 height 19
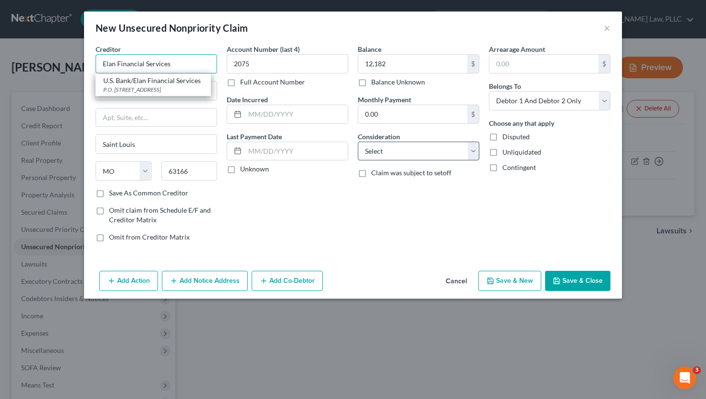
type input "Elan Financial Services"
click at [376, 144] on select "Select Cable / Satellite Services Collection Agency Credit Card Debt Debt Couns…" at bounding box center [419, 151] width 122 height 19
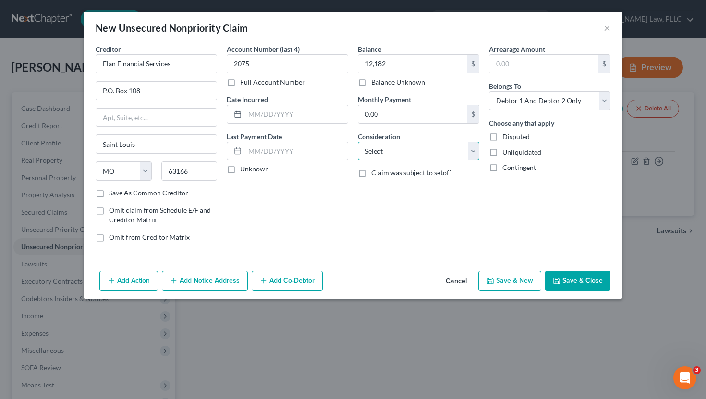
select select "2"
click at [358, 142] on select "Select Cable / Satellite Services Collection Agency Credit Card Debt Debt Couns…" at bounding box center [419, 151] width 122 height 19
click at [318, 116] on input "text" at bounding box center [296, 114] width 103 height 18
type input "[DATE]"
click at [517, 274] on button "Save & New" at bounding box center [510, 281] width 63 height 20
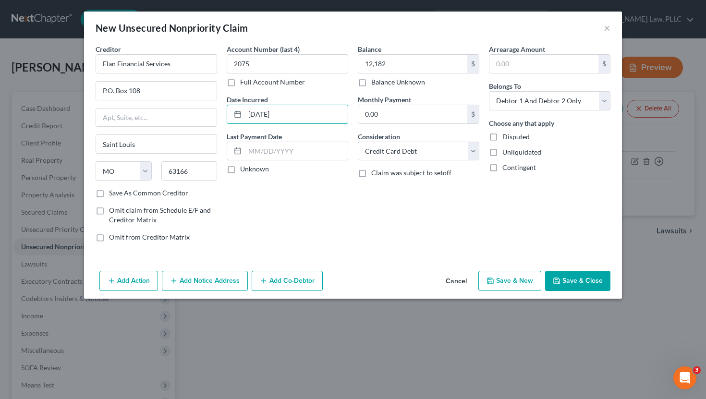
select select "2"
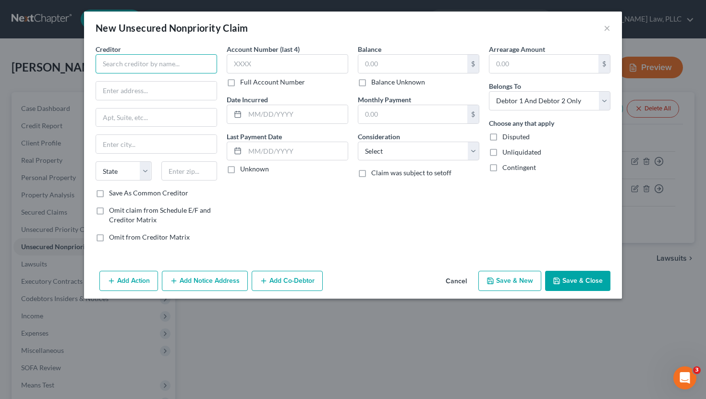
click at [141, 59] on input "text" at bounding box center [157, 63] width 122 height 19
type input "Citicards CBNA"
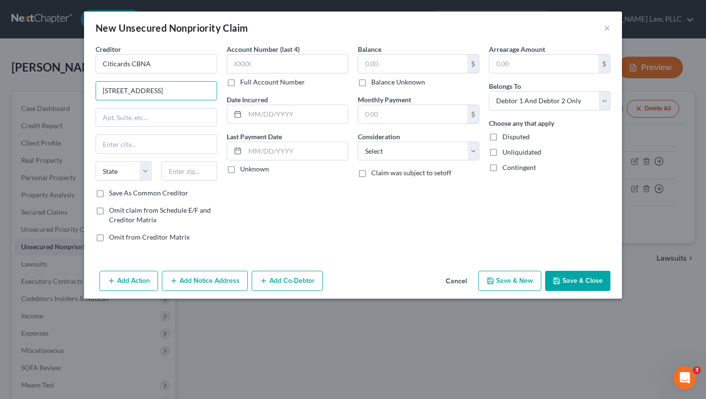
type input "[STREET_ADDRESS]"
type input "7"
type input "57108"
type input "[GEOGRAPHIC_DATA]"
select select "43"
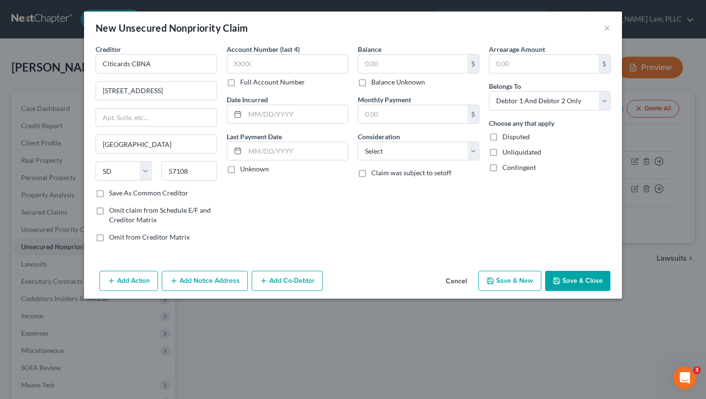
click at [109, 192] on label "Save As Common Creditor" at bounding box center [148, 193] width 79 height 10
click at [113, 192] on input "Save As Common Creditor" at bounding box center [116, 191] width 6 height 6
checkbox input "true"
click at [307, 62] on input "text" at bounding box center [288, 63] width 122 height 19
type input "8588"
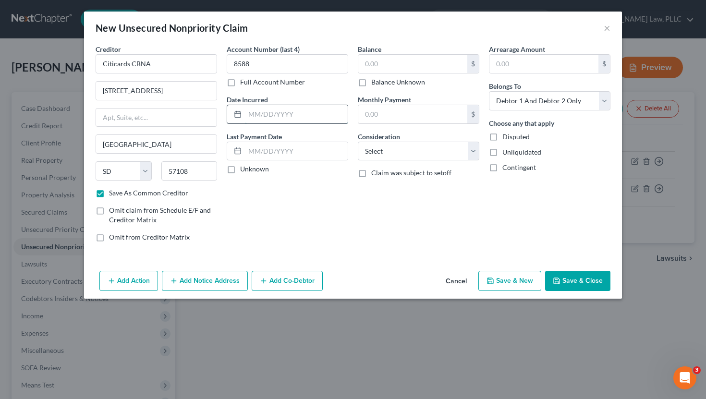
click at [298, 115] on input "text" at bounding box center [296, 114] width 103 height 18
type input "[DATE]"
type input "2,085"
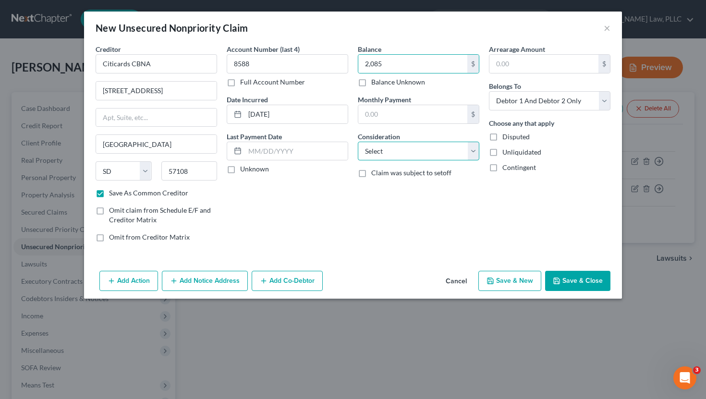
click at [375, 157] on select "Select Cable / Satellite Services Collection Agency Credit Card Debt Debt Couns…" at bounding box center [419, 151] width 122 height 19
select select "2"
click at [358, 142] on select "Select Cable / Satellite Services Collection Agency Credit Card Debt Debt Couns…" at bounding box center [419, 151] width 122 height 19
click at [508, 277] on button "Save & New" at bounding box center [510, 281] width 63 height 20
checkbox input "false"
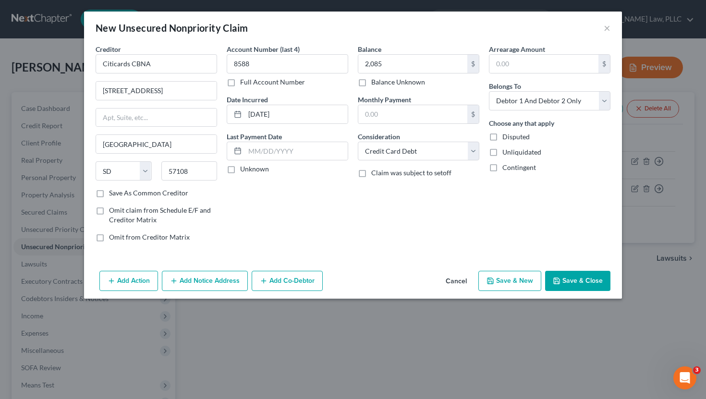
select select "2"
type input "2,085.00"
type input "0.00"
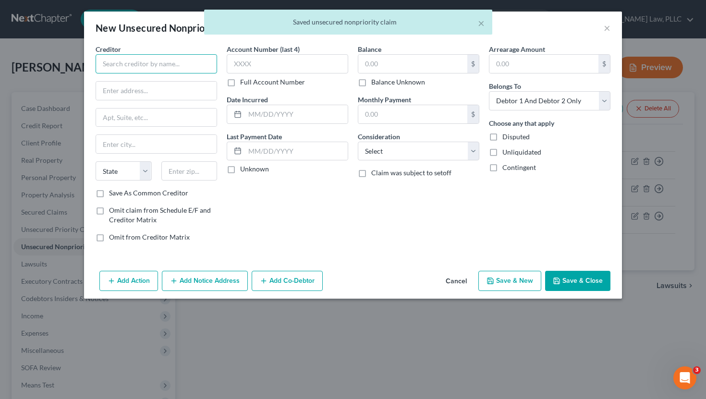
click at [146, 68] on input "text" at bounding box center [157, 63] width 122 height 19
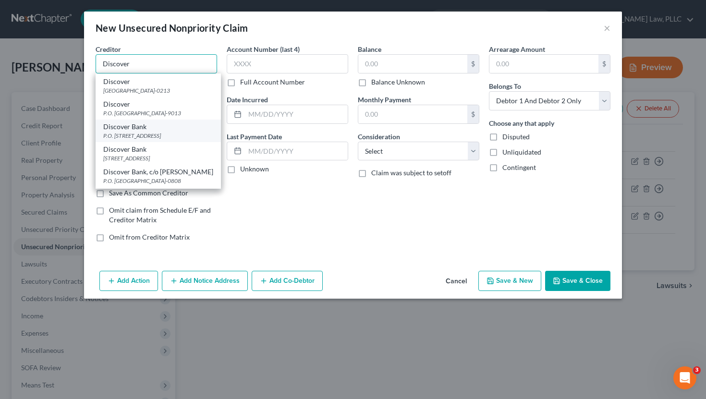
scroll to position [25, 0]
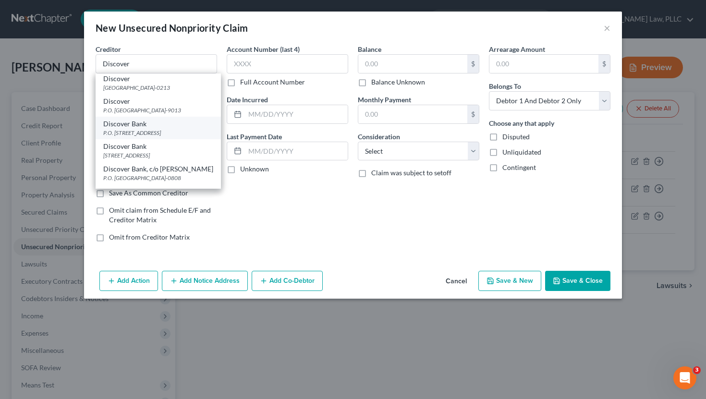
click at [177, 137] on div "P.O. [STREET_ADDRESS]" at bounding box center [158, 133] width 110 height 8
type input "Discover Bank"
type input "P.O. Box 30939"
type input "[GEOGRAPHIC_DATA]"
select select "46"
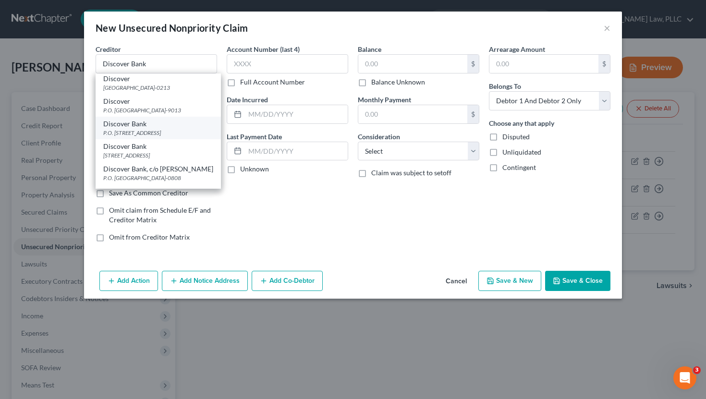
type input "84130"
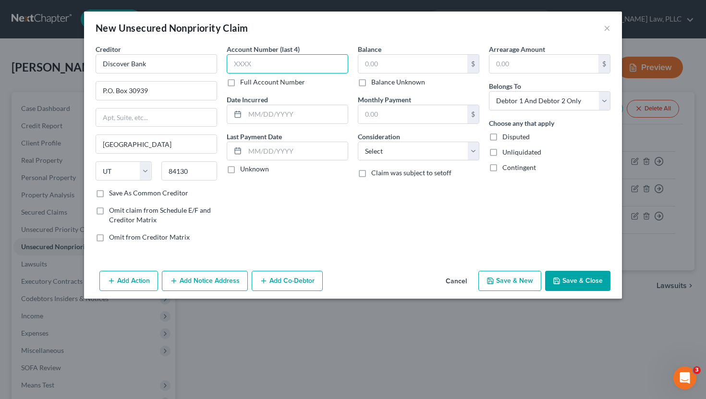
click at [276, 63] on input "text" at bounding box center [288, 63] width 122 height 19
type input "3959"
click at [384, 61] on input "text" at bounding box center [413, 64] width 109 height 18
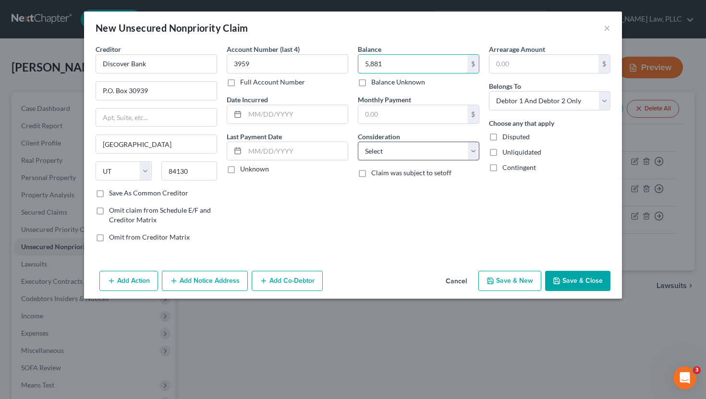
type input "5,881"
click at [398, 144] on select "Select Cable / Satellite Services Collection Agency Credit Card Debt Debt Couns…" at bounding box center [419, 151] width 122 height 19
select select "2"
click at [358, 142] on select "Select Cable / Satellite Services Collection Agency Credit Card Debt Debt Couns…" at bounding box center [419, 151] width 122 height 19
click at [520, 278] on button "Save & New" at bounding box center [510, 281] width 63 height 20
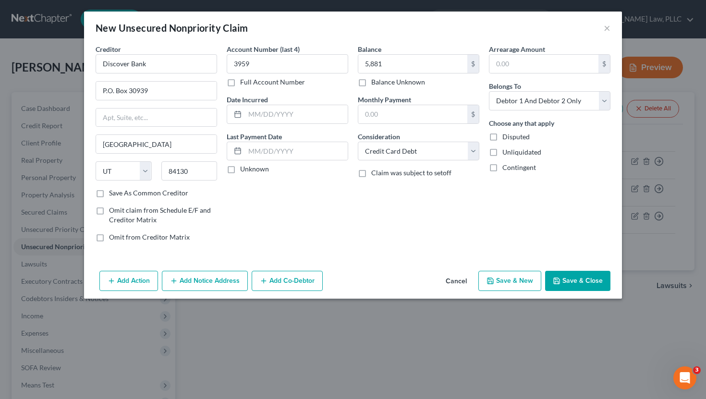
select select "2"
type input "5,881.00"
type input "0.00"
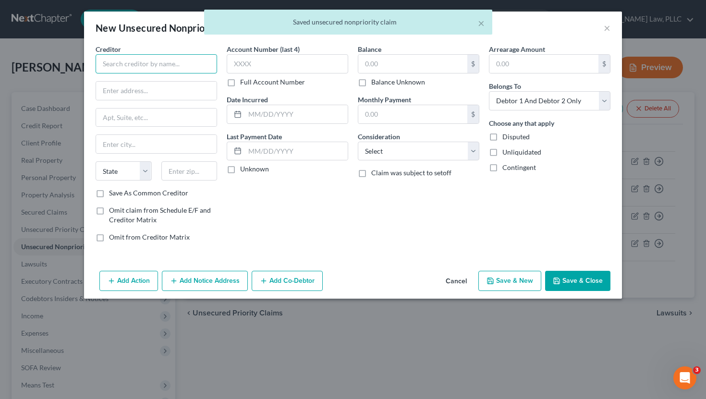
click at [177, 67] on input "text" at bounding box center [157, 63] width 122 height 19
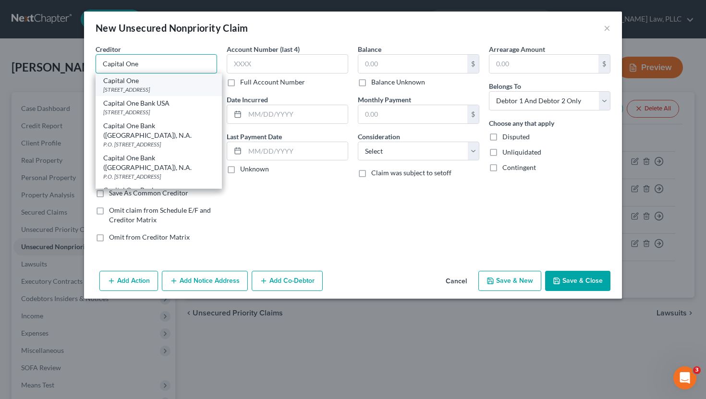
type input "Capital One"
click at [166, 84] on div "Capital One" at bounding box center [158, 81] width 111 height 10
type input "PO Box 31293"
type input "[GEOGRAPHIC_DATA]"
select select "46"
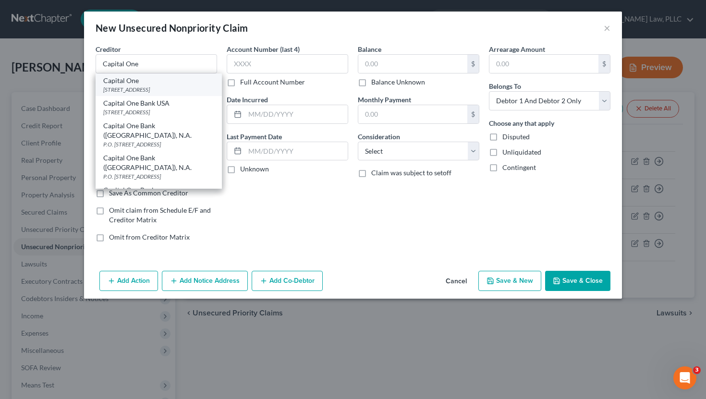
type input "84131"
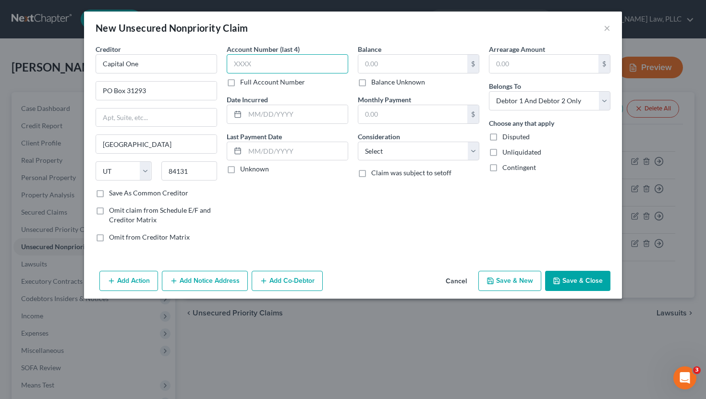
click at [301, 64] on input "text" at bounding box center [288, 63] width 122 height 19
type input "1575"
click at [384, 67] on input "text" at bounding box center [413, 64] width 109 height 18
type input "1,454"
click at [377, 140] on label "Consideration" at bounding box center [379, 137] width 42 height 10
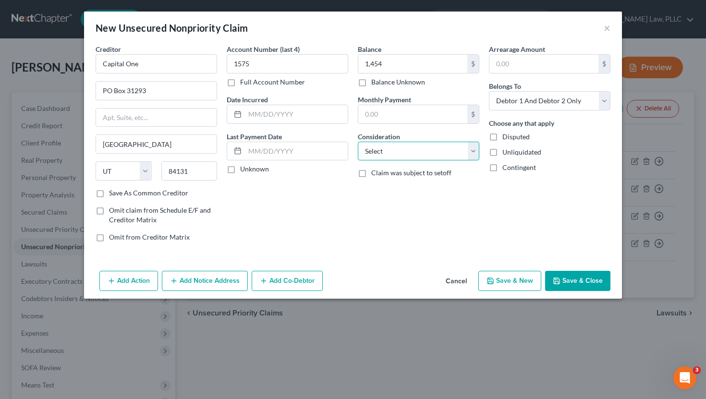
click at [377, 145] on select "Select Cable / Satellite Services Collection Agency Credit Card Debt Debt Couns…" at bounding box center [419, 151] width 122 height 19
select select "2"
click at [358, 142] on select "Select Cable / Satellite Services Collection Agency Credit Card Debt Debt Couns…" at bounding box center [419, 151] width 122 height 19
click at [507, 278] on button "Save & New" at bounding box center [510, 281] width 63 height 20
select select "2"
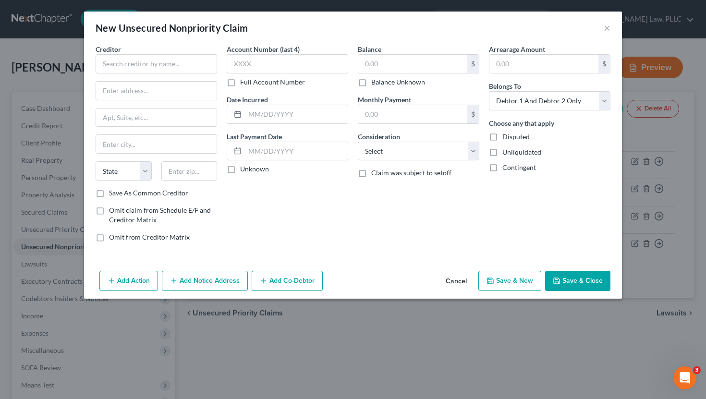
type input "1,454.00"
type input "0.00"
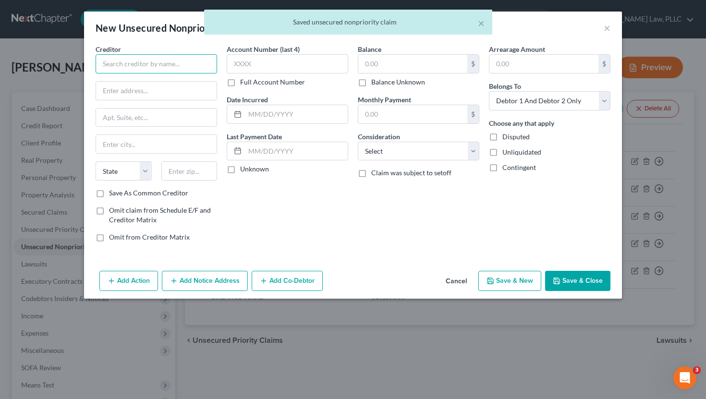
click at [166, 65] on input "text" at bounding box center [157, 63] width 122 height 19
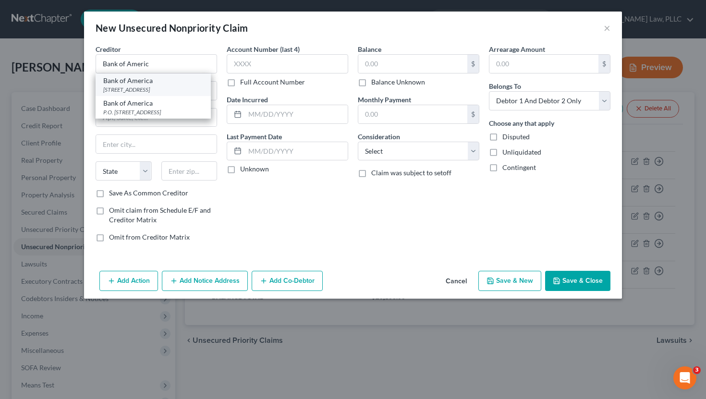
click at [158, 84] on div "Bank of America" at bounding box center [153, 81] width 100 height 10
type input "Bank of America"
type input "PO Box 982238"
type input "[GEOGRAPHIC_DATA]"
select select "45"
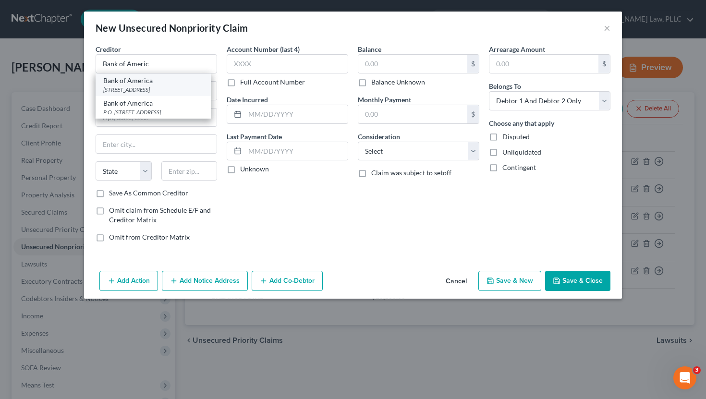
type input "79998"
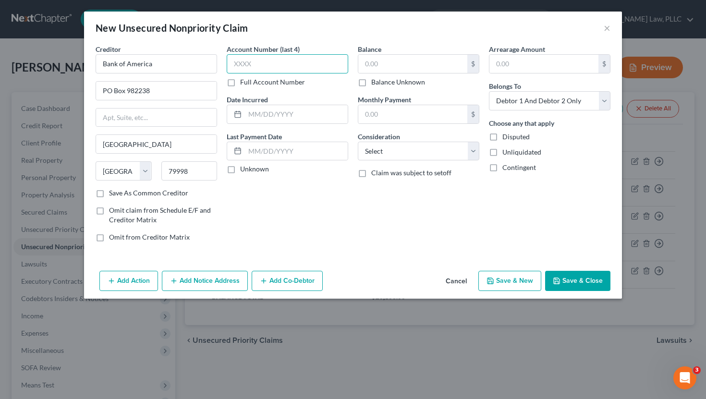
click at [296, 70] on input "text" at bounding box center [288, 63] width 122 height 19
type input "3122"
click at [371, 70] on input "text" at bounding box center [413, 64] width 109 height 18
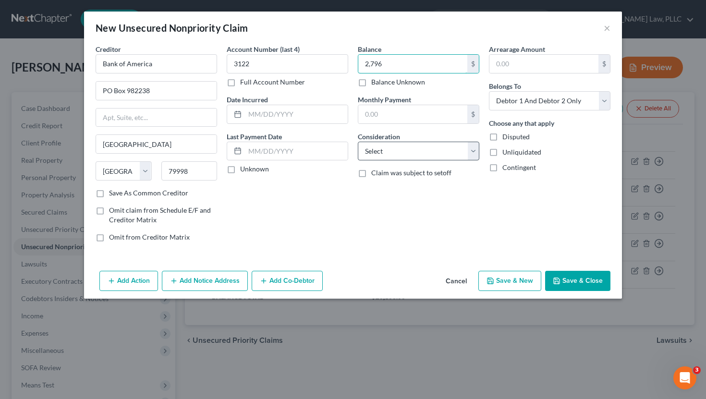
type input "2,796"
click at [398, 148] on select "Select Cable / Satellite Services Collection Agency Credit Card Debt Debt Couns…" at bounding box center [419, 151] width 122 height 19
select select "2"
click at [358, 142] on select "Select Cable / Satellite Services Collection Agency Credit Card Debt Debt Couns…" at bounding box center [419, 151] width 122 height 19
click at [508, 282] on button "Save & New" at bounding box center [510, 281] width 63 height 20
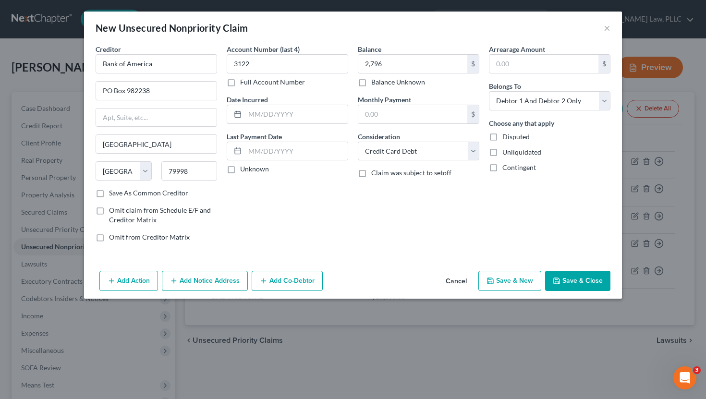
type input "2,796.00"
type input "0.00"
select select "2"
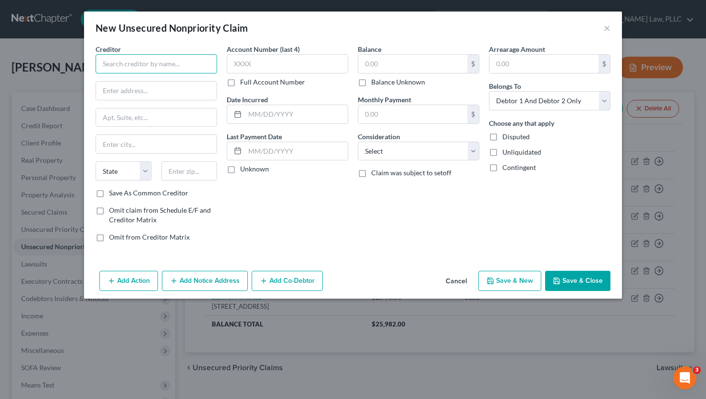
click at [149, 62] on input "text" at bounding box center [157, 63] width 122 height 19
type input "[PERSON_NAME] Fargo Card Services"
type input "P.O. Box 393"
type input "55480"
type input "[GEOGRAPHIC_DATA]"
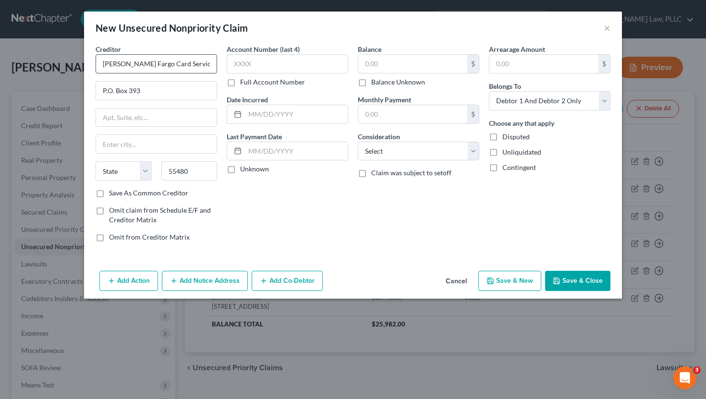
select select "24"
click at [128, 192] on label "Save As Common Creditor" at bounding box center [148, 193] width 79 height 10
click at [119, 192] on input "Save As Common Creditor" at bounding box center [116, 191] width 6 height 6
checkbox input "true"
click at [293, 69] on input "text" at bounding box center [288, 63] width 122 height 19
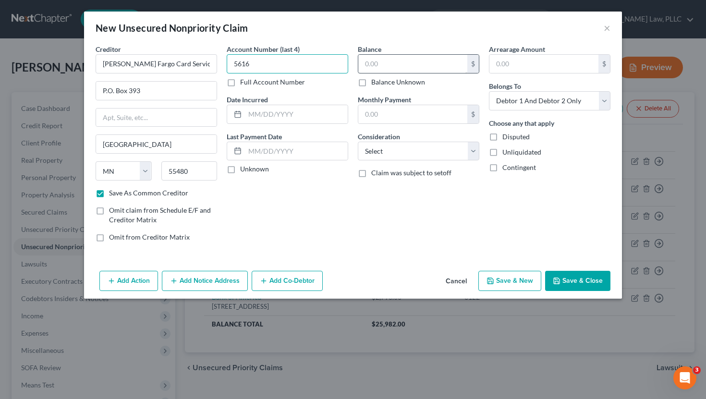
type input "5616"
click at [420, 70] on input "text" at bounding box center [413, 64] width 109 height 18
type input "1,804"
click at [421, 138] on div "Consideration Select Cable / Satellite Services Collection Agency Credit Card D…" at bounding box center [419, 146] width 122 height 29
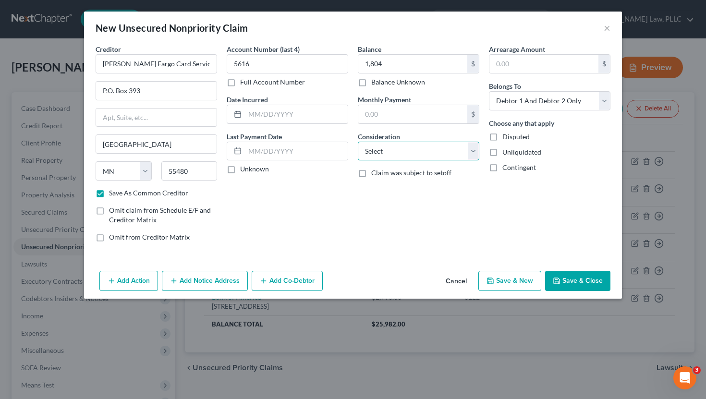
click at [419, 143] on select "Select Cable / Satellite Services Collection Agency Credit Card Debt Debt Couns…" at bounding box center [419, 151] width 122 height 19
select select "2"
click at [358, 142] on select "Select Cable / Satellite Services Collection Agency Credit Card Debt Debt Couns…" at bounding box center [419, 151] width 122 height 19
click at [514, 279] on button "Save & New" at bounding box center [510, 281] width 63 height 20
checkbox input "false"
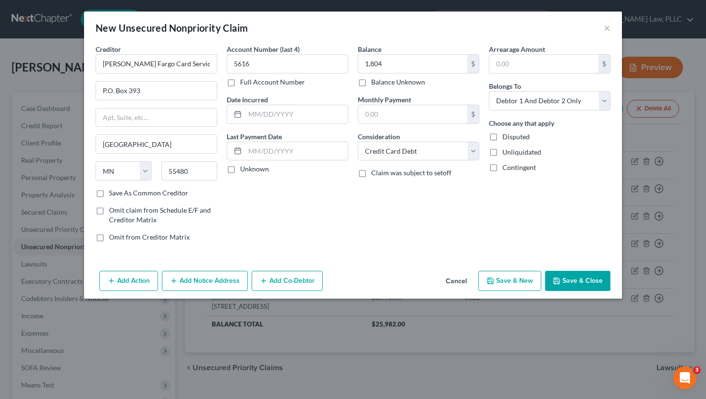
select select "2"
type input "1,804.00"
type input "0.00"
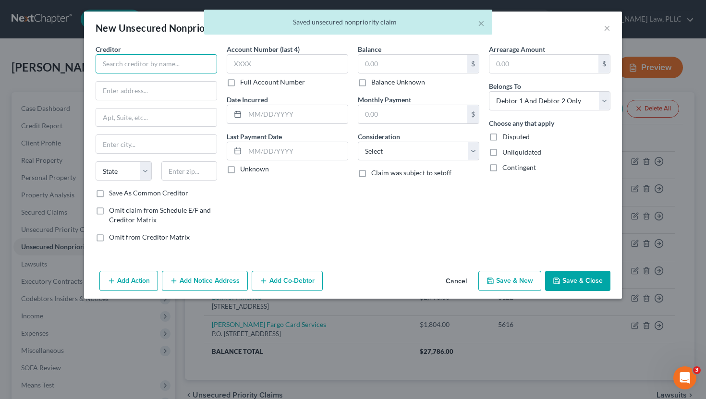
click at [157, 67] on input "text" at bounding box center [157, 63] width 122 height 19
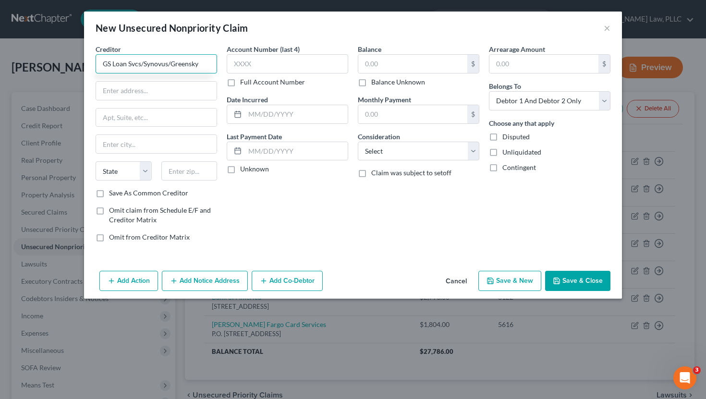
type input "GS Loan Svcs/Synovus/Greensky"
type input "1797 Northeast Expy NE"
type input "30329"
type input "[GEOGRAPHIC_DATA]"
select select "10"
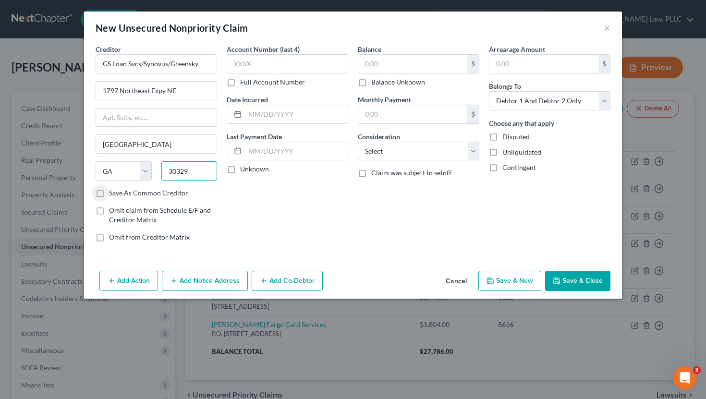
click at [209, 171] on input "30329" at bounding box center [189, 170] width 56 height 19
type input "30329-7803"
click at [162, 145] on input "[GEOGRAPHIC_DATA]" at bounding box center [156, 144] width 121 height 18
type input "Brookhaven"
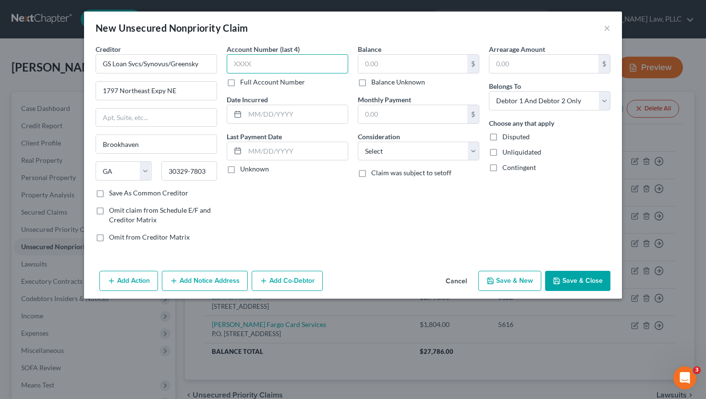
click at [333, 65] on input "text" at bounding box center [288, 63] width 122 height 19
type input "1444"
click at [431, 64] on input "text" at bounding box center [413, 64] width 109 height 18
type input "17,698"
click at [516, 287] on button "Save & New" at bounding box center [510, 281] width 63 height 20
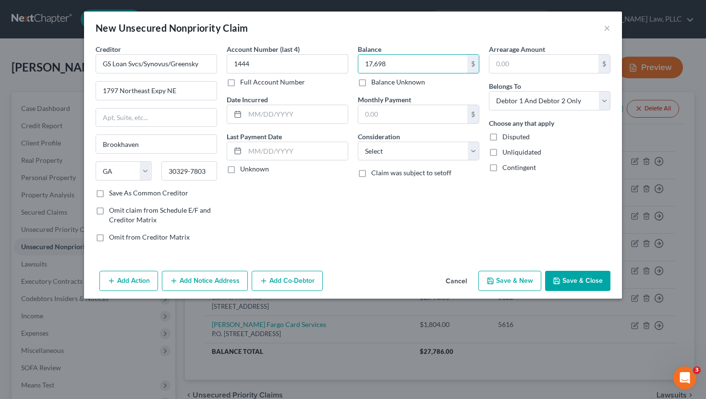
select select "2"
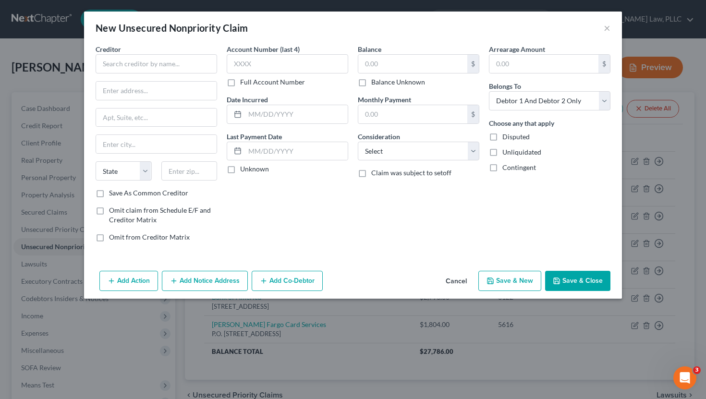
type input "17,698.00"
type input "0.00"
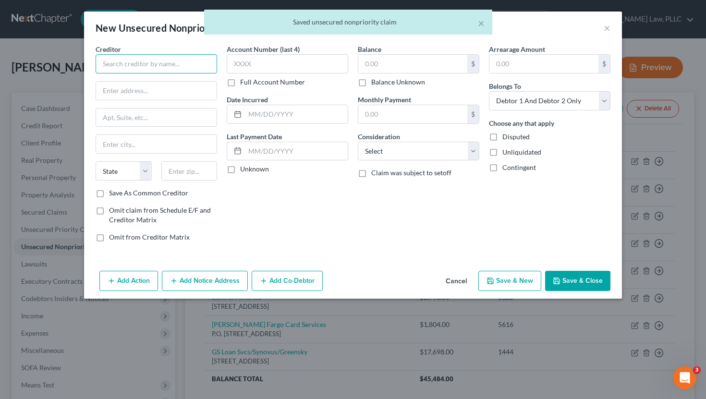
click at [154, 62] on input "text" at bounding box center [157, 63] width 122 height 19
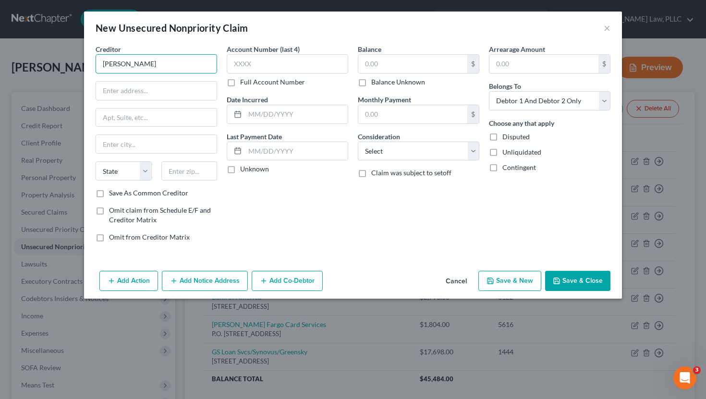
click at [194, 64] on input "[PERSON_NAME]" at bounding box center [157, 63] width 122 height 19
click at [181, 74] on div "Creditor * [PERSON_NAME] State [US_STATE] AK AR AZ CA CO [GEOGRAPHIC_DATA] DE D…" at bounding box center [157, 116] width 122 height 144
click at [186, 69] on input "[PERSON_NAME]" at bounding box center [157, 63] width 122 height 19
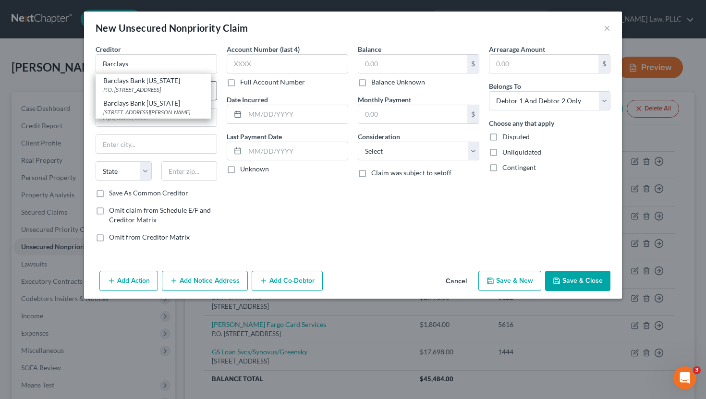
click at [152, 83] on div "Barclays Bank [US_STATE]" at bounding box center [153, 81] width 100 height 10
type input "Barclays Bank [US_STATE]"
type input "P.O. Box 8803"
type input "Wilmington"
select select "7"
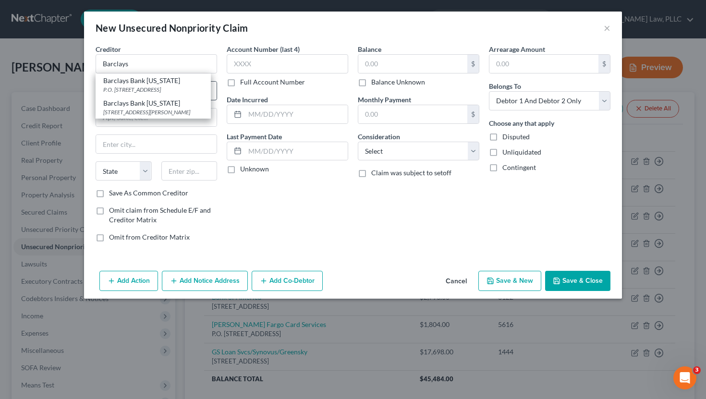
type input "19899"
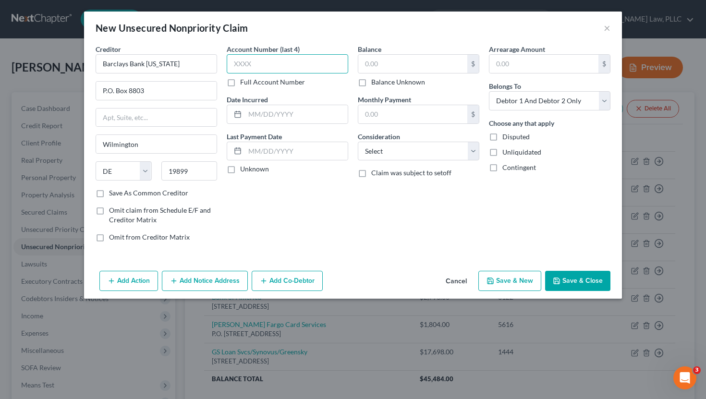
click at [308, 63] on input "text" at bounding box center [288, 63] width 122 height 19
type input "f"
type input "2284"
click at [393, 72] on input "text" at bounding box center [413, 64] width 109 height 18
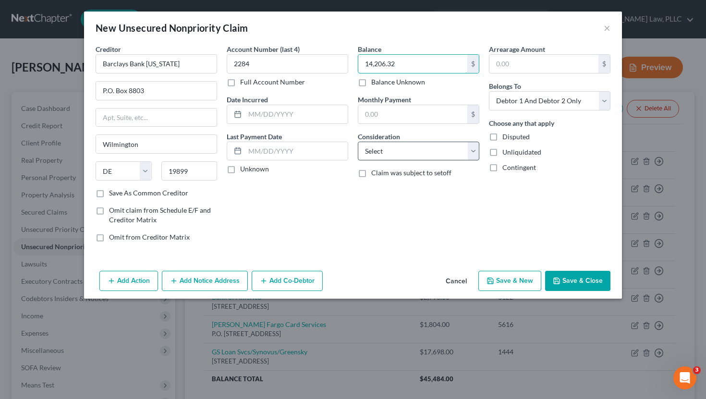
type input "14,206.32"
click at [432, 148] on select "Select Cable / Satellite Services Collection Agency Credit Card Debt Debt Couns…" at bounding box center [419, 151] width 122 height 19
select select "2"
click at [358, 142] on select "Select Cable / Satellite Services Collection Agency Credit Card Debt Debt Couns…" at bounding box center [419, 151] width 122 height 19
click at [515, 281] on button "Save & New" at bounding box center [510, 281] width 63 height 20
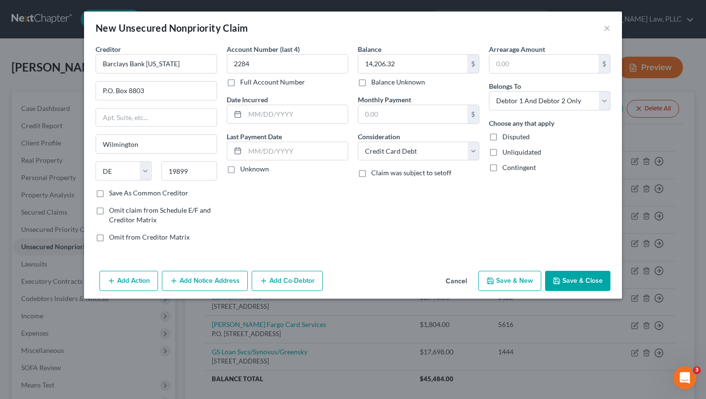
select select "2"
type input "0.00"
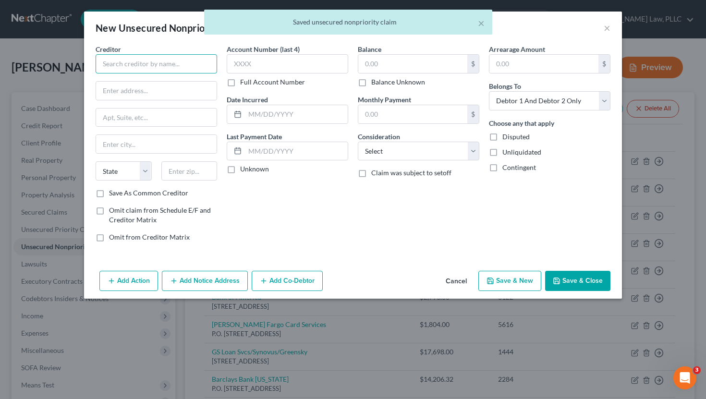
click at [185, 71] on input "text" at bounding box center [157, 63] width 122 height 19
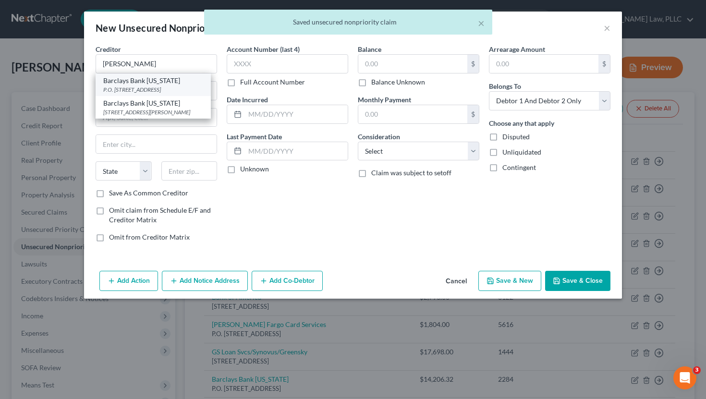
click at [155, 77] on div "Barclays Bank [US_STATE]" at bounding box center [153, 81] width 100 height 10
type input "Barclays Bank [US_STATE]"
type input "P.O. Box 8803"
type input "Wilmington"
select select "7"
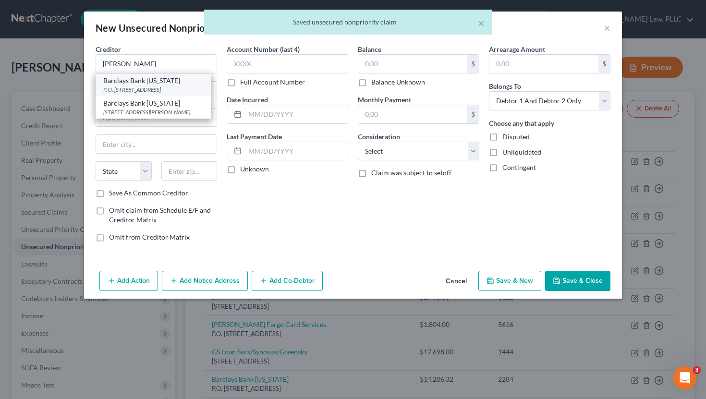
type input "19899"
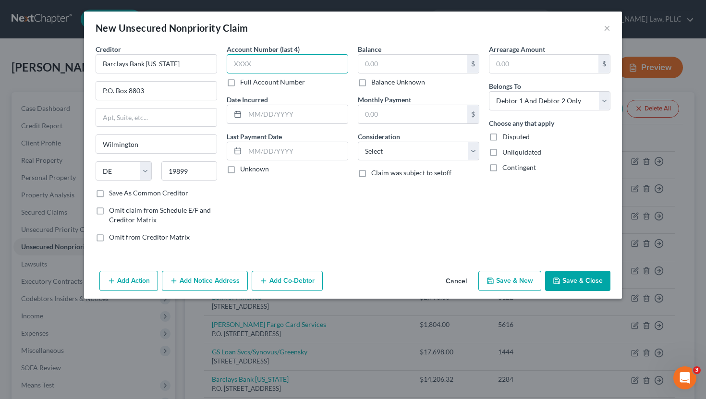
click at [247, 68] on input "text" at bounding box center [288, 63] width 122 height 19
type input "2763"
click at [374, 66] on input "text" at bounding box center [413, 64] width 109 height 18
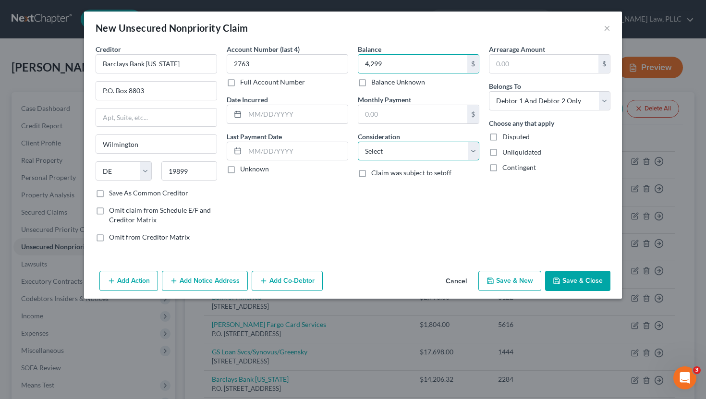
click at [400, 150] on select "Select Cable / Satellite Services Collection Agency Credit Card Debt Debt Couns…" at bounding box center [419, 151] width 122 height 19
click at [358, 142] on select "Select Cable / Satellite Services Collection Agency Credit Card Debt Debt Couns…" at bounding box center [419, 151] width 122 height 19
click at [517, 274] on button "Save & New" at bounding box center [510, 281] width 63 height 20
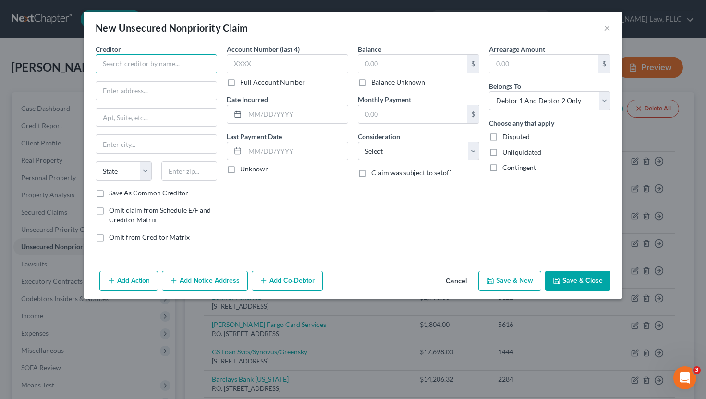
click at [142, 69] on input "text" at bounding box center [157, 63] width 122 height 19
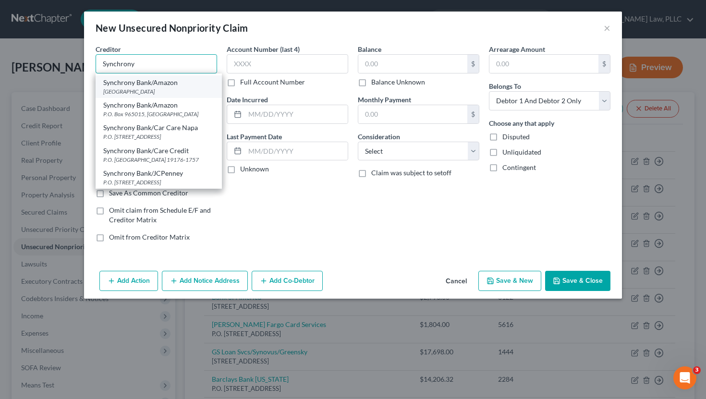
scroll to position [88, 0]
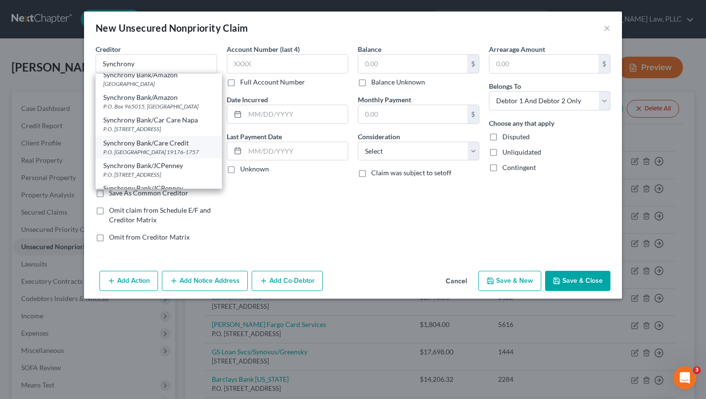
click at [169, 151] on div "P.O. [GEOGRAPHIC_DATA] 19176-1757" at bounding box center [158, 152] width 111 height 8
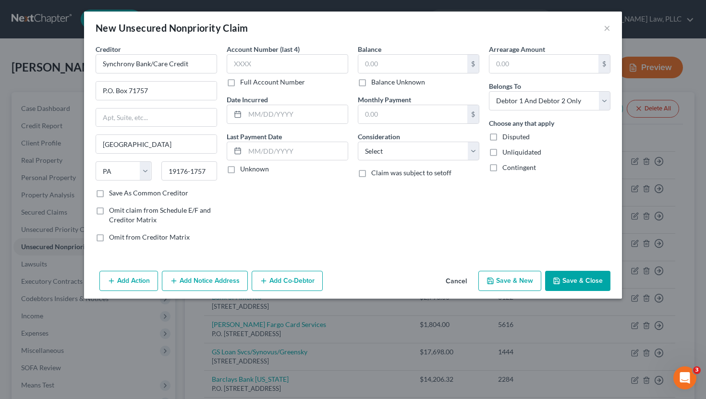
scroll to position [0, 0]
click at [320, 77] on div "Full Account Number" at bounding box center [288, 82] width 122 height 10
click at [324, 72] on input "text" at bounding box center [288, 63] width 122 height 19
click at [412, 66] on input "text" at bounding box center [413, 64] width 109 height 18
click at [399, 148] on select "Select Cable / Satellite Services Collection Agency Credit Card Debt Debt Couns…" at bounding box center [419, 151] width 122 height 19
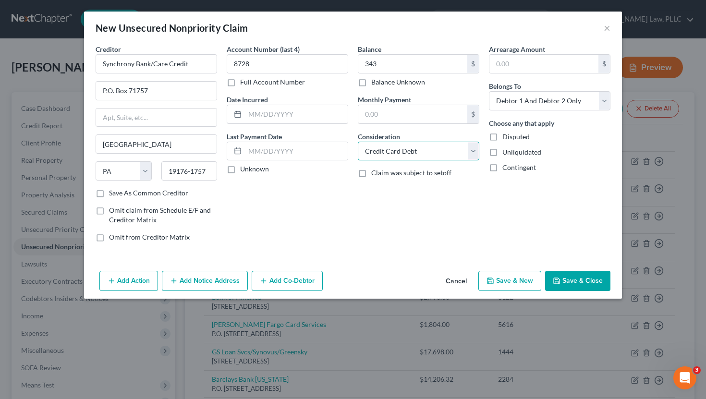
click at [358, 142] on select "Select Cable / Satellite Services Collection Agency Credit Card Debt Debt Couns…" at bounding box center [419, 151] width 122 height 19
click at [509, 283] on button "Save & New" at bounding box center [510, 281] width 63 height 20
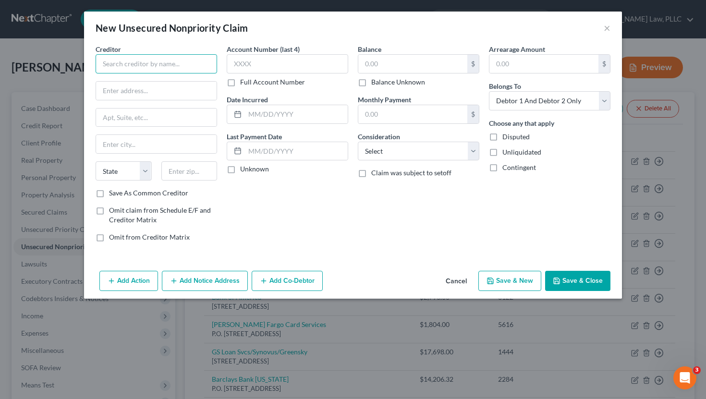
click at [183, 69] on input "text" at bounding box center [157, 63] width 122 height 19
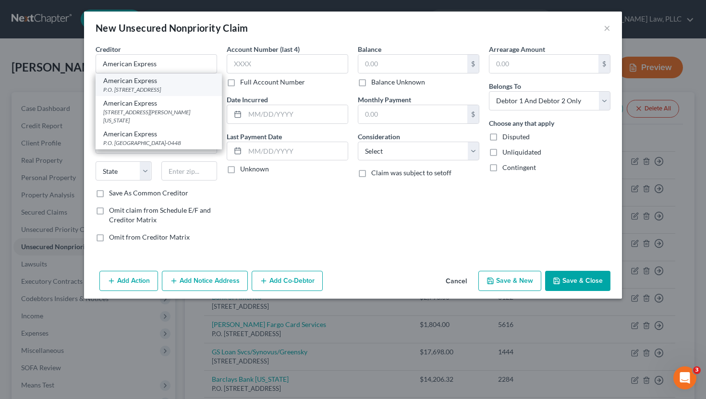
click at [173, 87] on div "P.O. [STREET_ADDRESS]" at bounding box center [158, 90] width 111 height 8
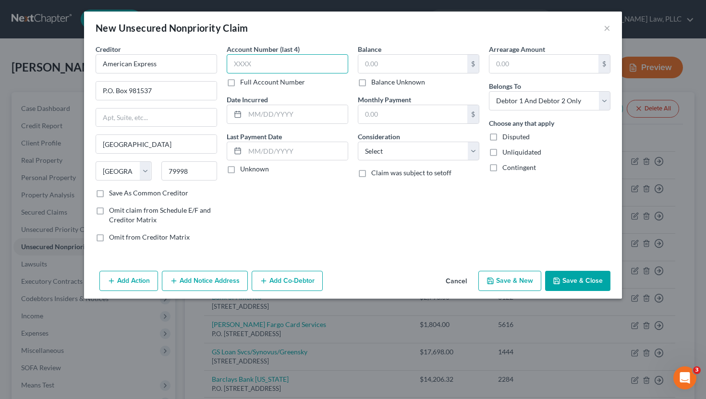
click at [265, 66] on input "text" at bounding box center [288, 63] width 122 height 19
click at [381, 71] on input "text" at bounding box center [413, 64] width 109 height 18
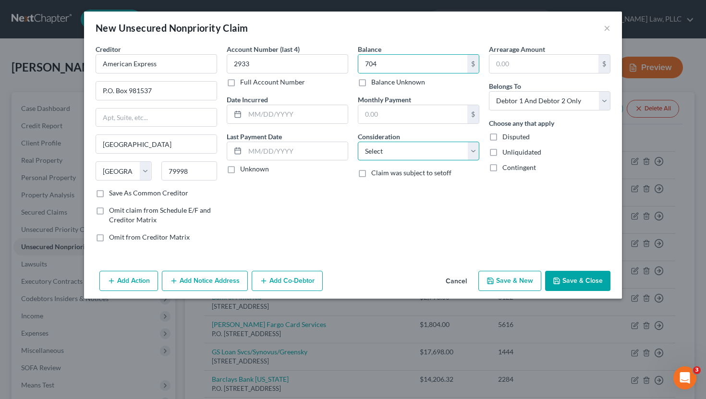
click at [384, 154] on select "Select Cable / Satellite Services Collection Agency Credit Card Debt Debt Couns…" at bounding box center [419, 151] width 122 height 19
click at [358, 142] on select "Select Cable / Satellite Services Collection Agency Credit Card Debt Debt Couns…" at bounding box center [419, 151] width 122 height 19
click at [508, 278] on button "Save & New" at bounding box center [510, 281] width 63 height 20
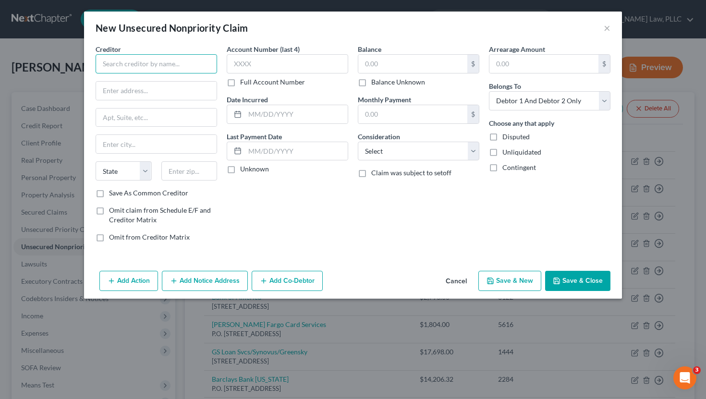
click at [192, 65] on input "text" at bounding box center [157, 63] width 122 height 19
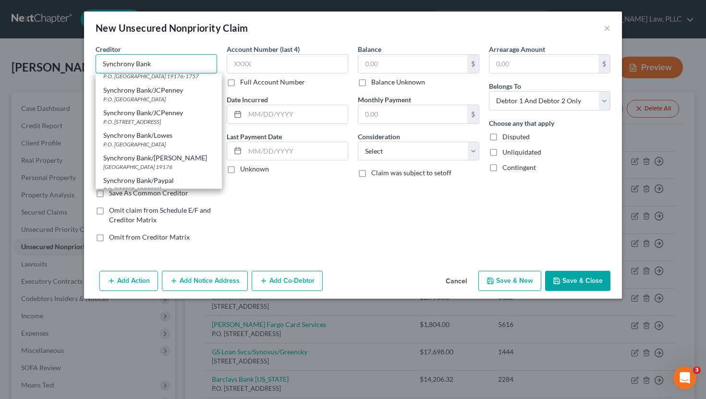
scroll to position [145, 0]
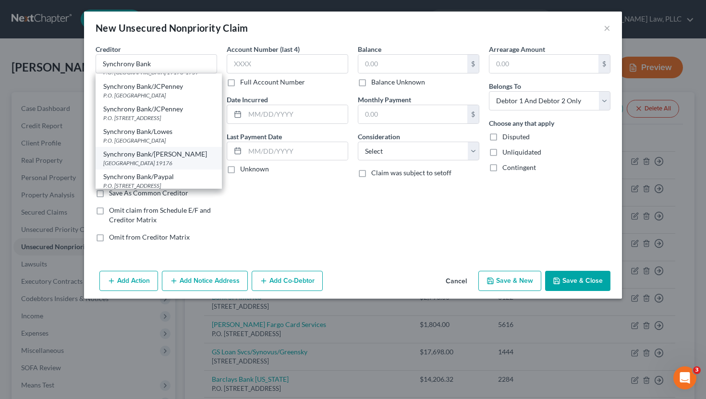
click at [164, 155] on div "Synchrony Bank/[PERSON_NAME]" at bounding box center [158, 154] width 111 height 10
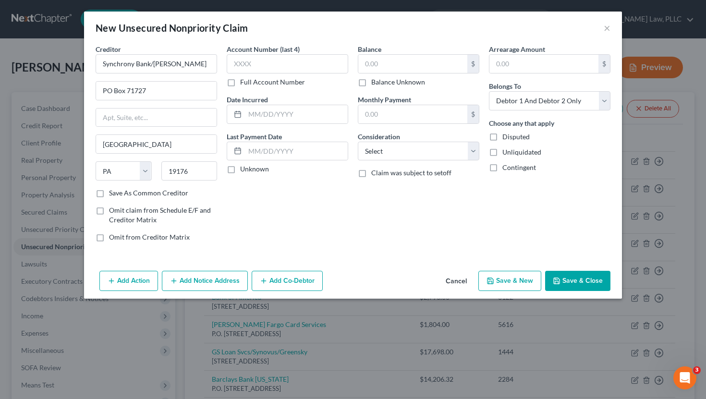
scroll to position [0, 0]
click at [339, 68] on input "text" at bounding box center [288, 63] width 122 height 19
click at [425, 63] on input "text" at bounding box center [413, 64] width 109 height 18
click at [399, 145] on select "Select Cable / Satellite Services Collection Agency Credit Card Debt Debt Couns…" at bounding box center [419, 151] width 122 height 19
click at [358, 142] on select "Select Cable / Satellite Services Collection Agency Credit Card Debt Debt Couns…" at bounding box center [419, 151] width 122 height 19
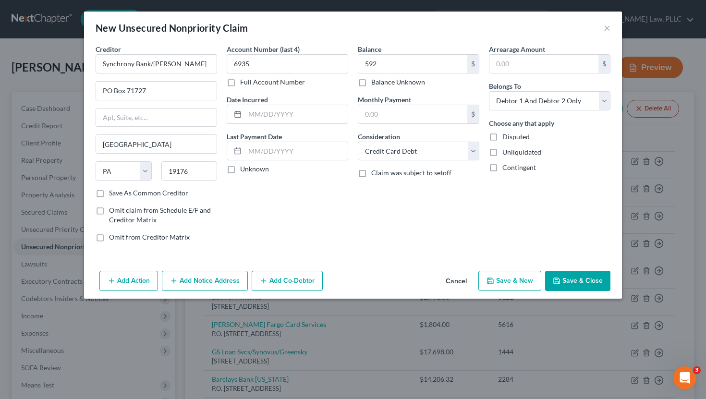
click at [498, 279] on button "Save & New" at bounding box center [510, 281] width 63 height 20
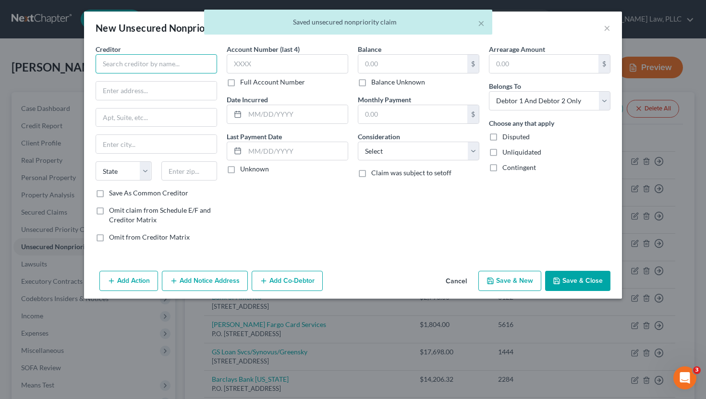
click at [160, 62] on input "text" at bounding box center [157, 63] width 122 height 19
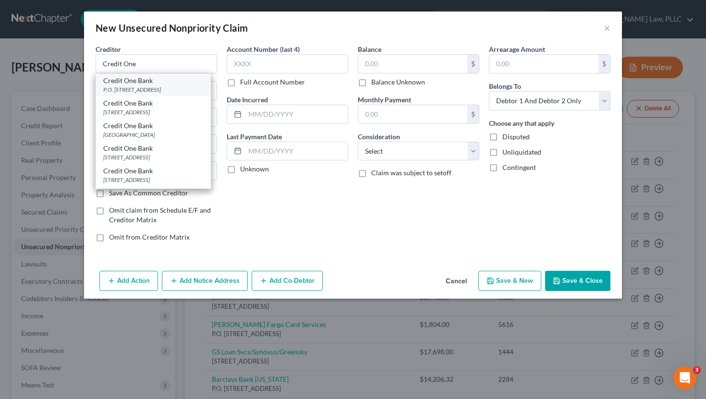
click at [173, 83] on div "Credit One Bank" at bounding box center [153, 81] width 100 height 10
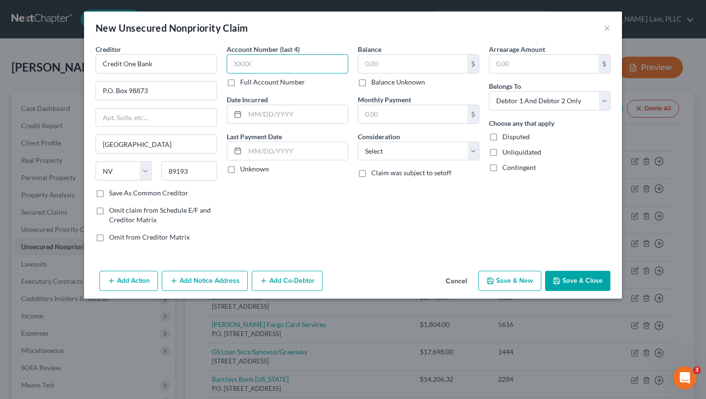
click at [270, 67] on input "text" at bounding box center [288, 63] width 122 height 19
click at [403, 63] on input "text" at bounding box center [413, 64] width 109 height 18
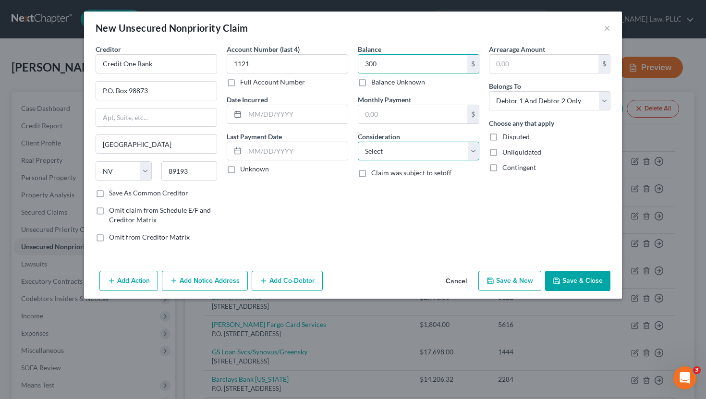
click at [394, 154] on select "Select Cable / Satellite Services Collection Agency Credit Card Debt Debt Couns…" at bounding box center [419, 151] width 122 height 19
click at [358, 142] on select "Select Cable / Satellite Services Collection Agency Credit Card Debt Debt Couns…" at bounding box center [419, 151] width 122 height 19
click at [515, 283] on button "Save & New" at bounding box center [510, 281] width 63 height 20
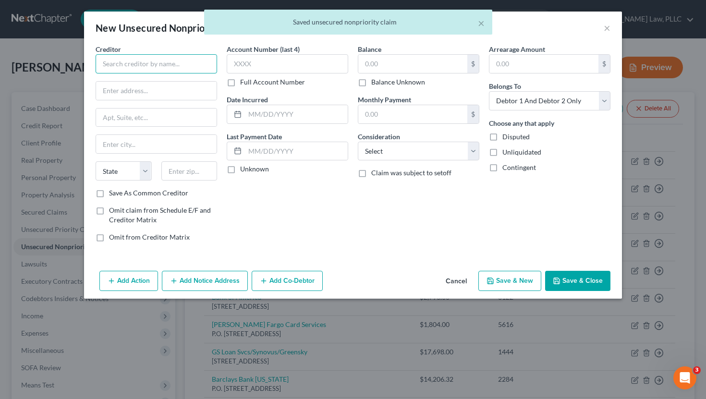
click at [120, 71] on input "text" at bounding box center [157, 63] width 122 height 19
click at [112, 67] on input "text" at bounding box center [157, 63] width 122 height 19
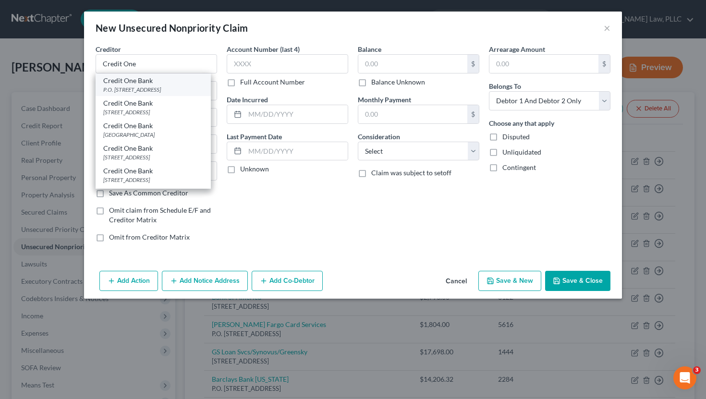
click at [130, 83] on div "Credit One Bank" at bounding box center [153, 81] width 100 height 10
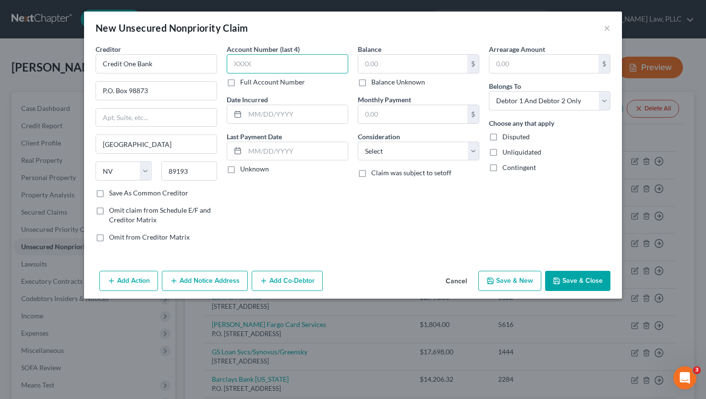
click at [269, 62] on input "text" at bounding box center [288, 63] width 122 height 19
click at [406, 71] on input "text" at bounding box center [413, 64] width 109 height 18
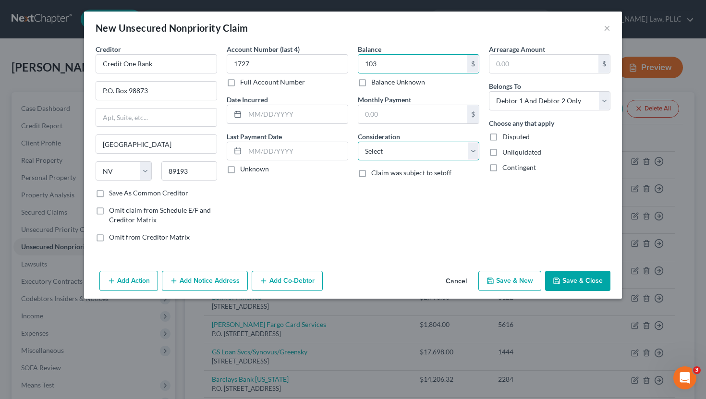
click at [413, 160] on select "Select Cable / Satellite Services Collection Agency Credit Card Debt Debt Couns…" at bounding box center [419, 151] width 122 height 19
click at [358, 142] on select "Select Cable / Satellite Services Collection Agency Credit Card Debt Debt Couns…" at bounding box center [419, 151] width 122 height 19
click at [528, 283] on button "Save & New" at bounding box center [510, 281] width 63 height 20
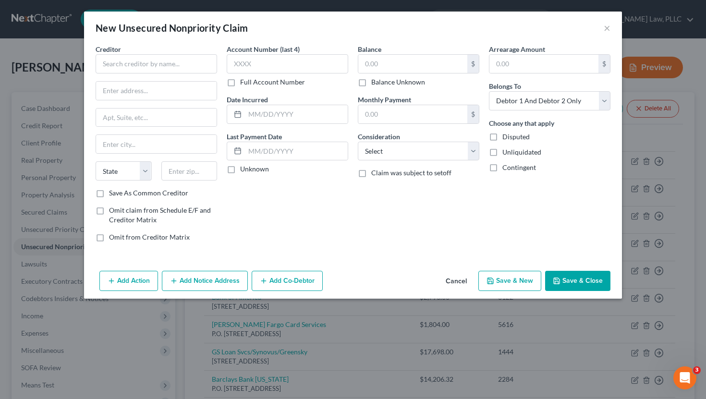
click at [596, 284] on button "Save & Close" at bounding box center [577, 281] width 65 height 20
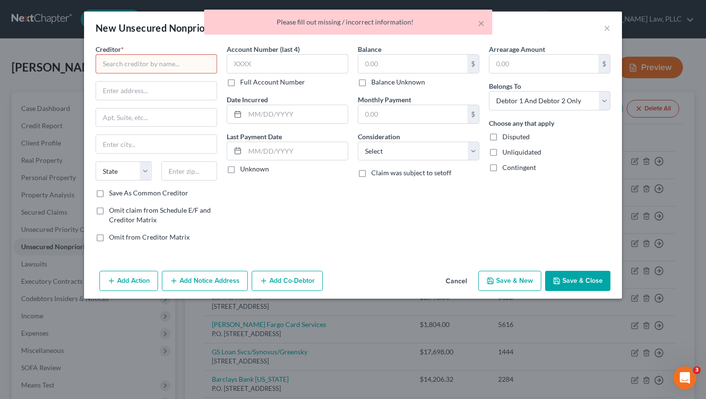
click at [471, 276] on button "Cancel" at bounding box center [456, 281] width 37 height 19
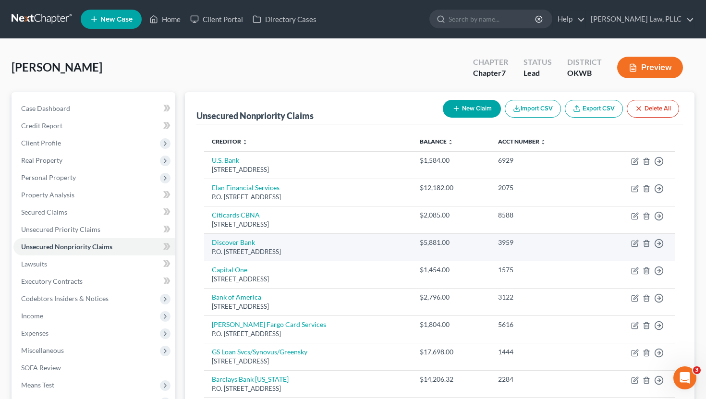
scroll to position [1, 0]
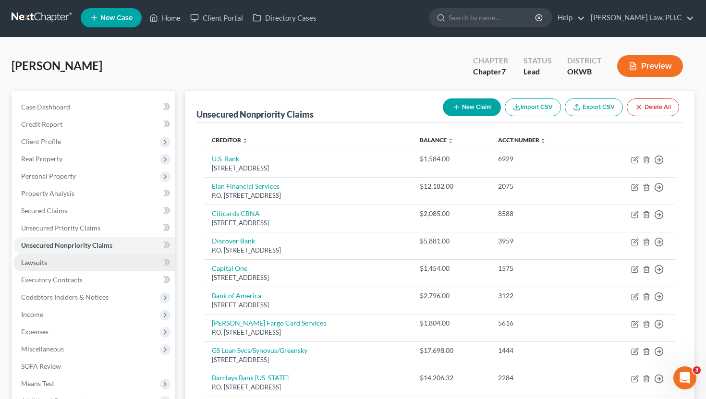
click at [116, 262] on link "Lawsuits" at bounding box center [94, 262] width 162 height 17
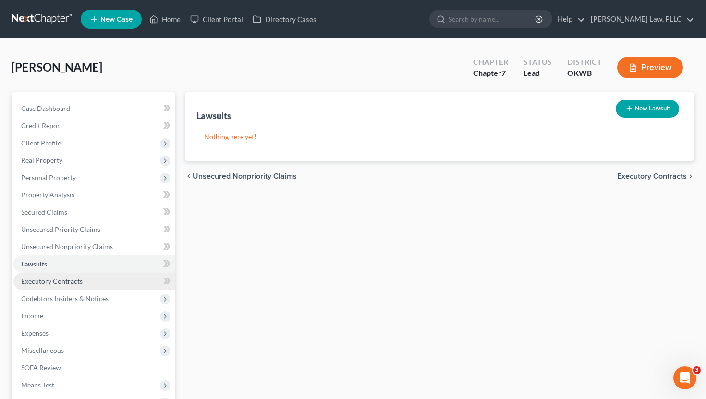
click at [106, 281] on link "Executory Contracts" at bounding box center [94, 281] width 162 height 17
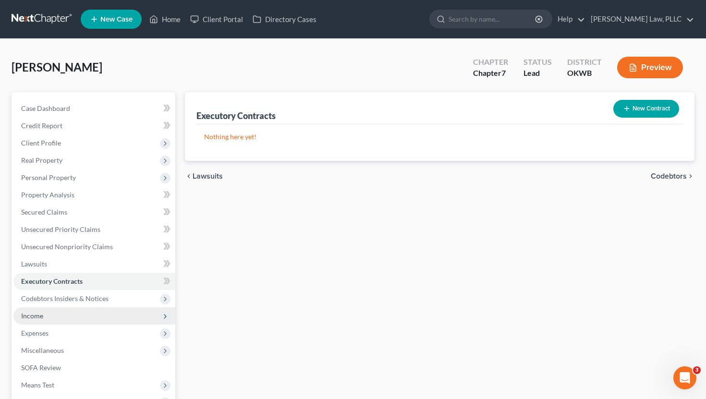
click at [87, 312] on span "Income" at bounding box center [94, 316] width 162 height 17
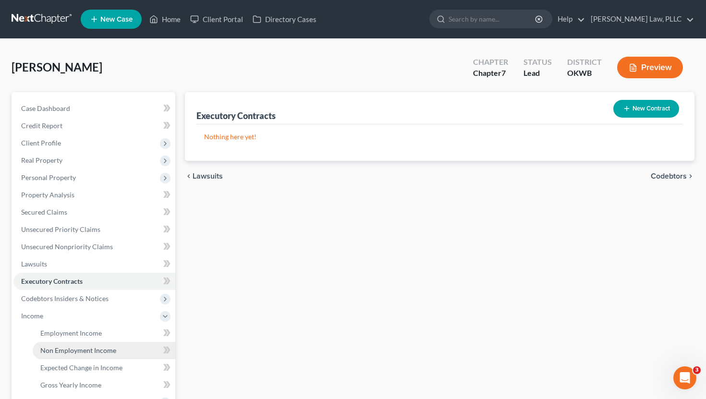
click at [77, 345] on link "Non Employment Income" at bounding box center [104, 350] width 143 height 17
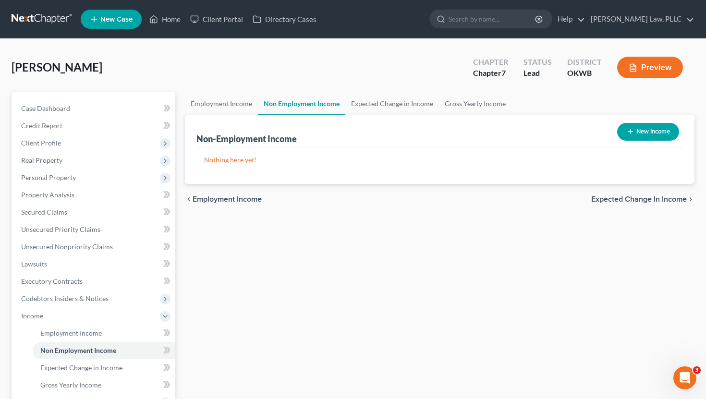
click at [663, 133] on button "New Income" at bounding box center [649, 132] width 62 height 18
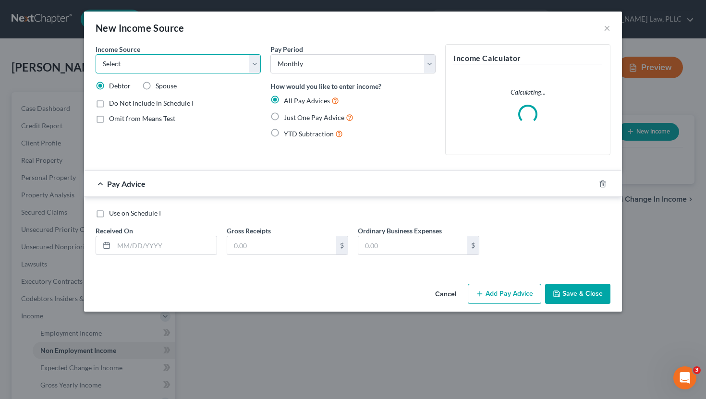
click at [255, 63] on select "Select Unemployment Disability (from employer) Pension Retirement Social Securi…" at bounding box center [178, 63] width 165 height 19
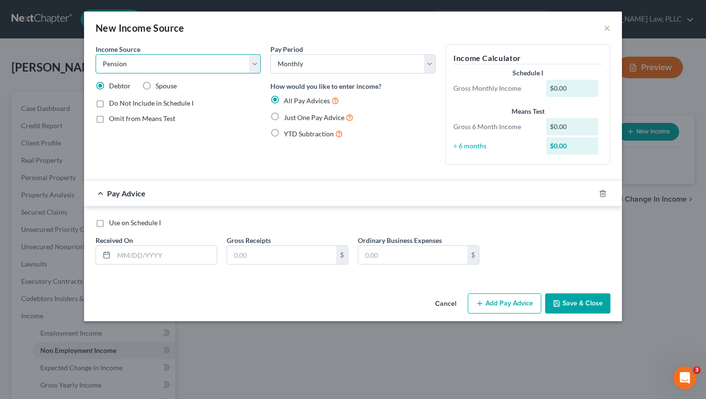
click at [96, 54] on select "Select Unemployment Disability (from employer) Pension Retirement Social Securi…" at bounding box center [178, 63] width 165 height 19
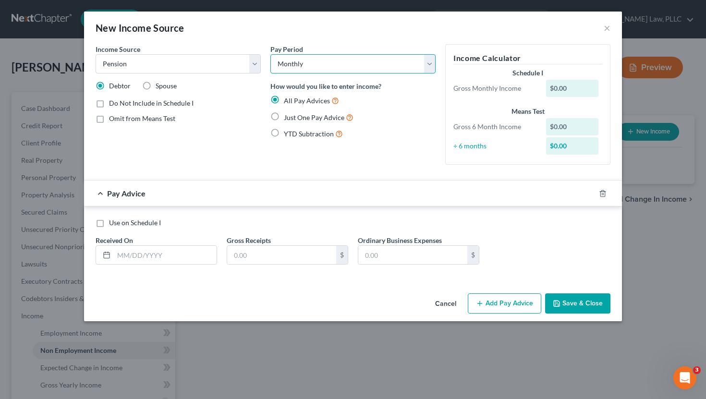
click at [337, 73] on select "Select Monthly Twice Monthly Every Other Week Weekly" at bounding box center [353, 63] width 165 height 19
click at [271, 54] on select "Select Monthly Twice Monthly Every Other Week Weekly" at bounding box center [353, 63] width 165 height 19
click at [339, 65] on select "Select Monthly Twice Monthly Every Other Week Weekly" at bounding box center [353, 63] width 165 height 19
click at [271, 54] on select "Select Monthly Twice Monthly Every Other Week Weekly" at bounding box center [353, 63] width 165 height 19
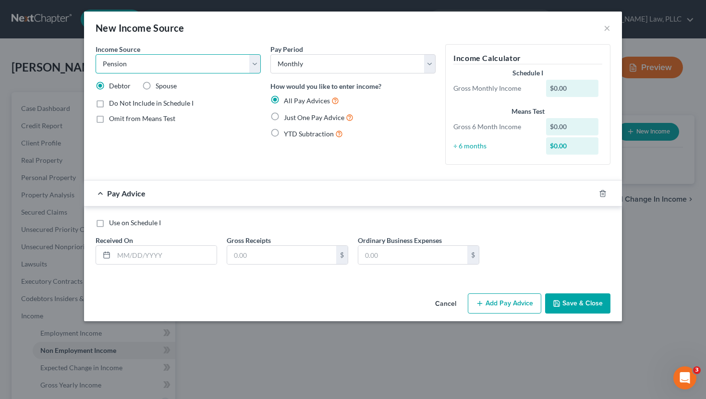
click at [202, 60] on select "Select Unemployment Disability (from employer) Pension Retirement Social Securi…" at bounding box center [178, 63] width 165 height 19
click at [96, 54] on select "Select Unemployment Disability (from employer) Pension Retirement Social Securi…" at bounding box center [178, 63] width 165 height 19
click at [133, 118] on span "Omit from Means Test" at bounding box center [142, 118] width 66 height 8
click at [119, 118] on input "Omit from Means Test" at bounding box center [116, 117] width 6 height 6
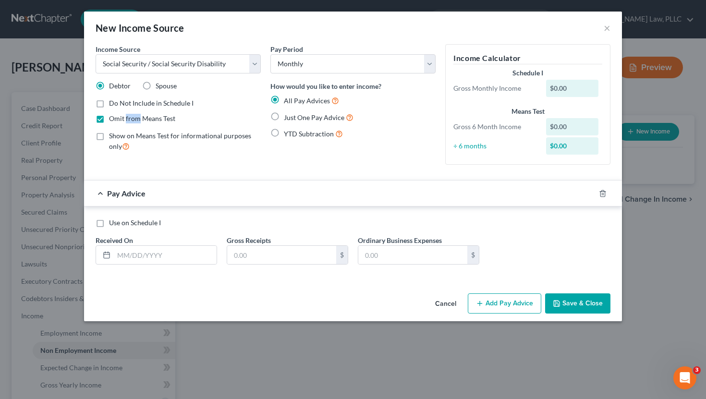
click at [133, 118] on span "Omit from Means Test" at bounding box center [142, 118] width 66 height 8
click at [119, 118] on input "Omit from Means Test" at bounding box center [116, 117] width 6 height 6
click at [189, 259] on input "text" at bounding box center [165, 255] width 103 height 18
click at [284, 116] on label "Just One Pay Advice" at bounding box center [319, 117] width 70 height 11
click at [288, 116] on input "Just One Pay Advice" at bounding box center [291, 115] width 6 height 6
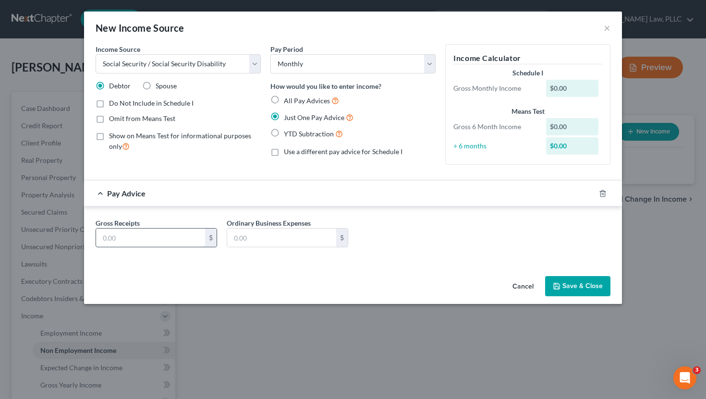
click at [166, 237] on input "text" at bounding box center [150, 238] width 109 height 18
click at [565, 286] on button "Save & Close" at bounding box center [577, 286] width 65 height 20
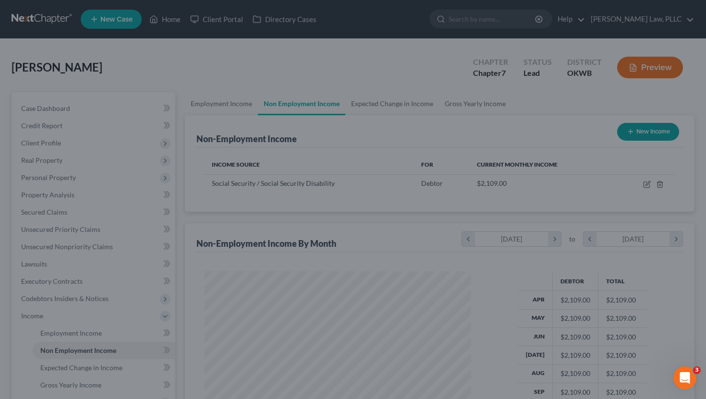
scroll to position [172, 286]
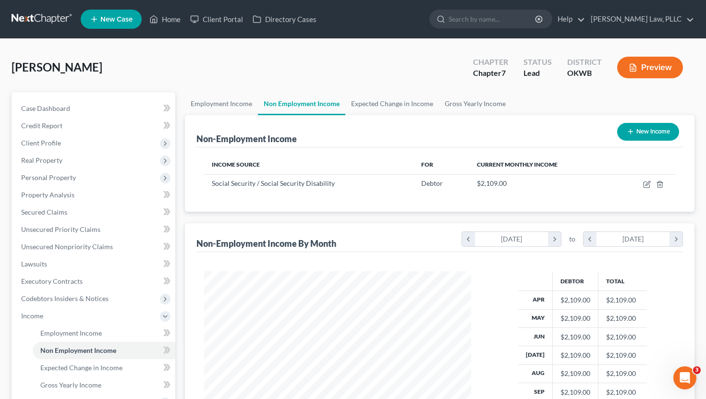
click at [650, 138] on button "New Income" at bounding box center [649, 132] width 62 height 18
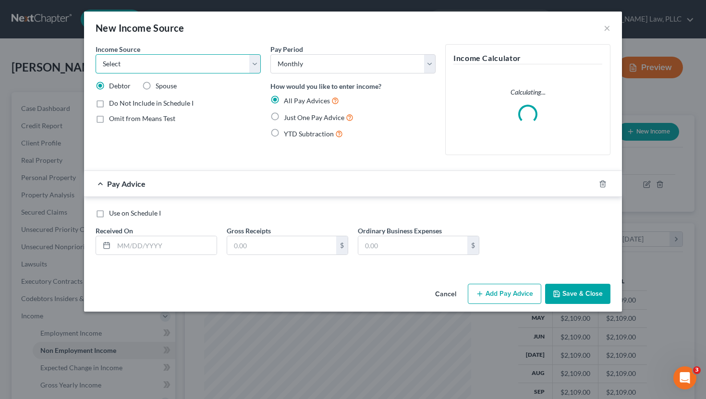
click at [250, 65] on select "Select Unemployment Disability (from employer) Pension Retirement Social Securi…" at bounding box center [178, 63] width 165 height 19
click at [96, 54] on select "Select Unemployment Disability (from employer) Pension Retirement Social Securi…" at bounding box center [178, 63] width 165 height 19
click at [156, 85] on label "Spouse" at bounding box center [166, 86] width 21 height 10
click at [160, 85] on input "Spouse" at bounding box center [163, 84] width 6 height 6
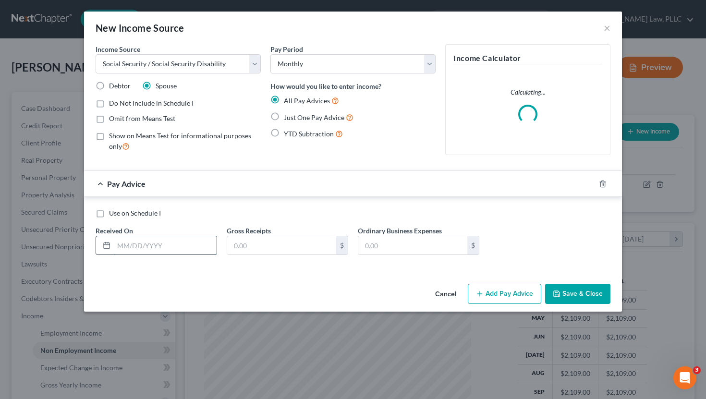
click at [178, 248] on input "text" at bounding box center [165, 245] width 103 height 18
click at [314, 114] on span "Just One Pay Advice" at bounding box center [314, 117] width 61 height 8
click at [294, 114] on input "Just One Pay Advice" at bounding box center [291, 115] width 6 height 6
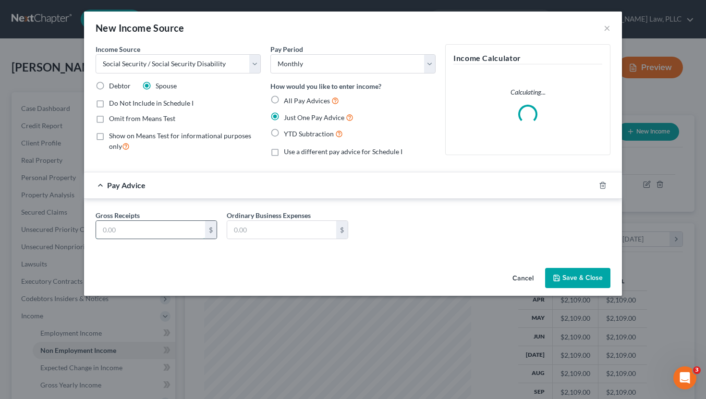
click at [189, 234] on input "text" at bounding box center [150, 230] width 109 height 18
click at [569, 279] on button "Save & Close" at bounding box center [577, 278] width 65 height 20
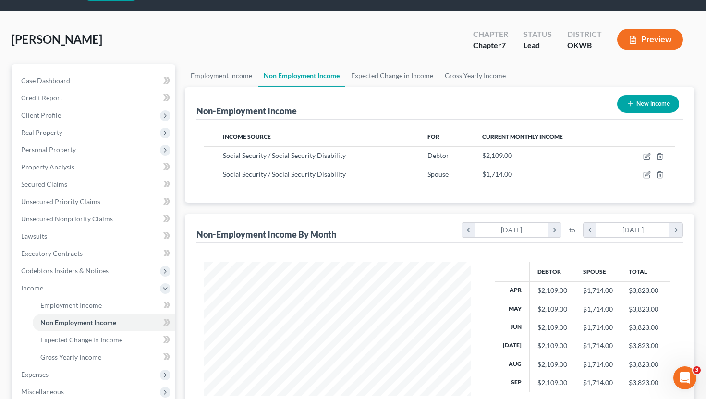
scroll to position [63, 0]
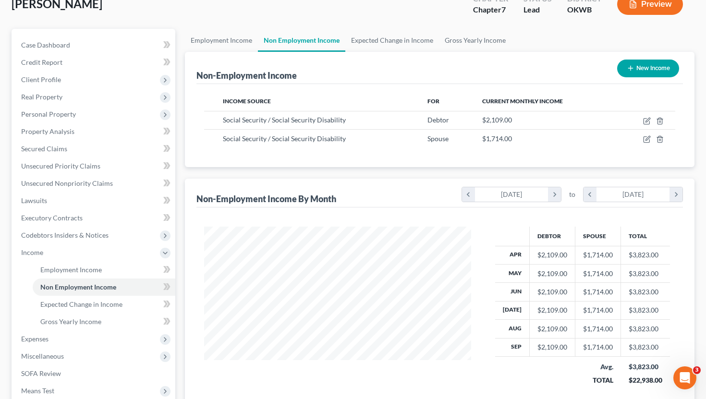
click at [645, 76] on button "New Income" at bounding box center [649, 69] width 62 height 18
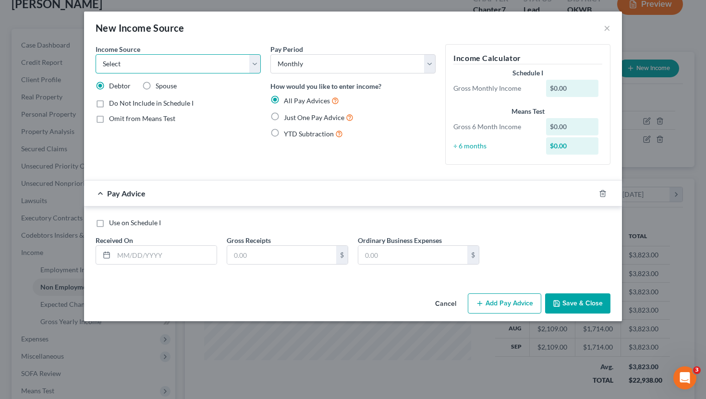
click at [224, 62] on select "Select Unemployment Disability (from employer) Pension Retirement Social Securi…" at bounding box center [178, 63] width 165 height 19
click at [209, 68] on select "Select Unemployment Disability (from employer) Pension Retirement Social Securi…" at bounding box center [178, 63] width 165 height 19
click at [96, 54] on select "Select Unemployment Disability (from employer) Pension Retirement Social Securi…" at bounding box center [178, 63] width 165 height 19
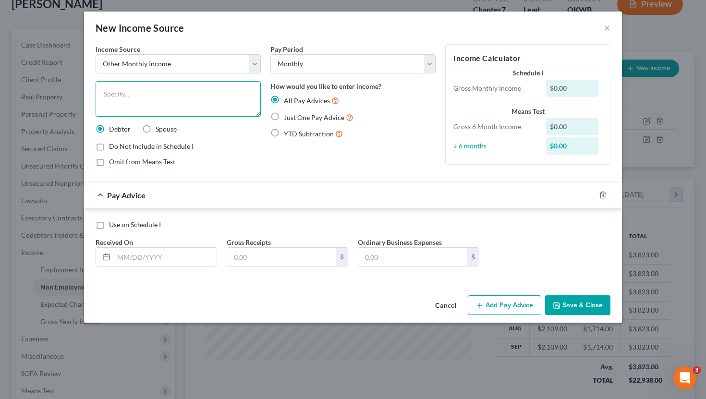
click at [186, 95] on textarea at bounding box center [178, 99] width 165 height 36
click at [156, 126] on label "Spouse" at bounding box center [166, 129] width 21 height 10
click at [160, 126] on input "Spouse" at bounding box center [163, 127] width 6 height 6
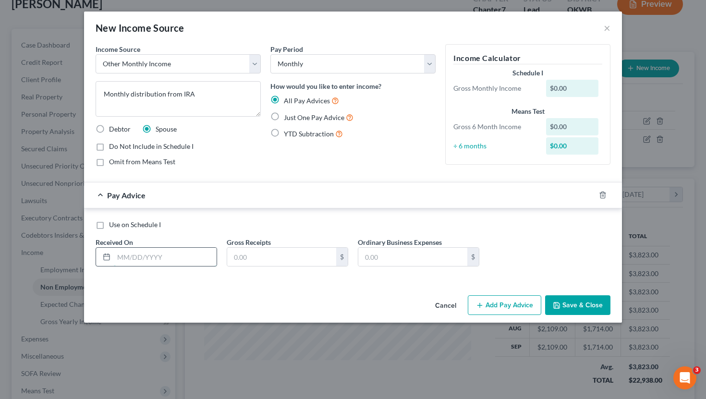
click at [161, 250] on input "text" at bounding box center [165, 257] width 103 height 18
click at [299, 119] on span "Just One Pay Advice" at bounding box center [314, 117] width 61 height 8
click at [294, 118] on input "Just One Pay Advice" at bounding box center [291, 115] width 6 height 6
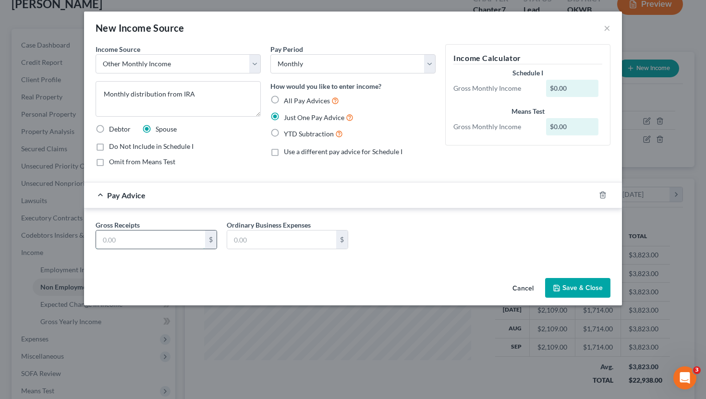
click at [176, 236] on input "text" at bounding box center [150, 240] width 109 height 18
click at [570, 291] on button "Save & Close" at bounding box center [577, 288] width 65 height 20
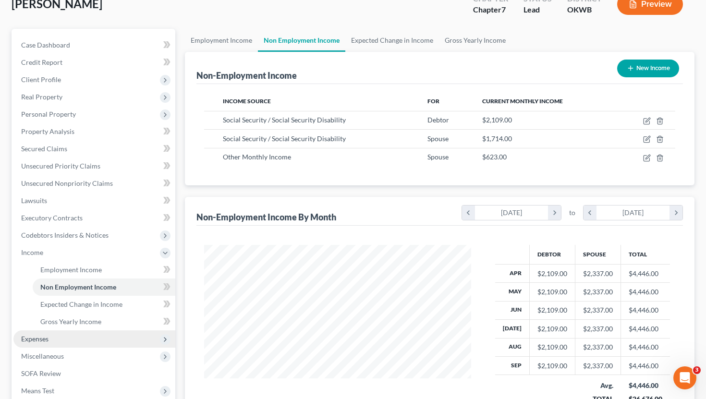
click at [86, 338] on span "Expenses" at bounding box center [94, 339] width 162 height 17
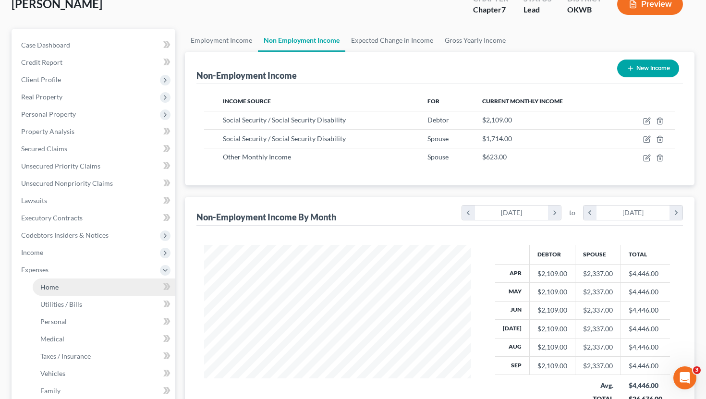
click at [84, 290] on link "Home" at bounding box center [104, 287] width 143 height 17
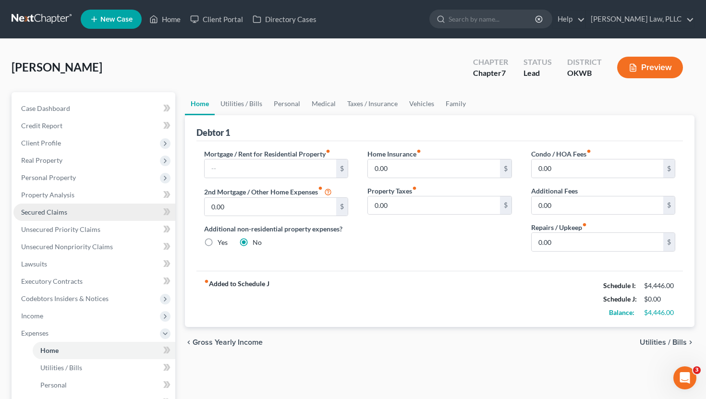
click at [50, 207] on link "Secured Claims" at bounding box center [94, 212] width 162 height 17
